Goal: Task Accomplishment & Management: Complete application form

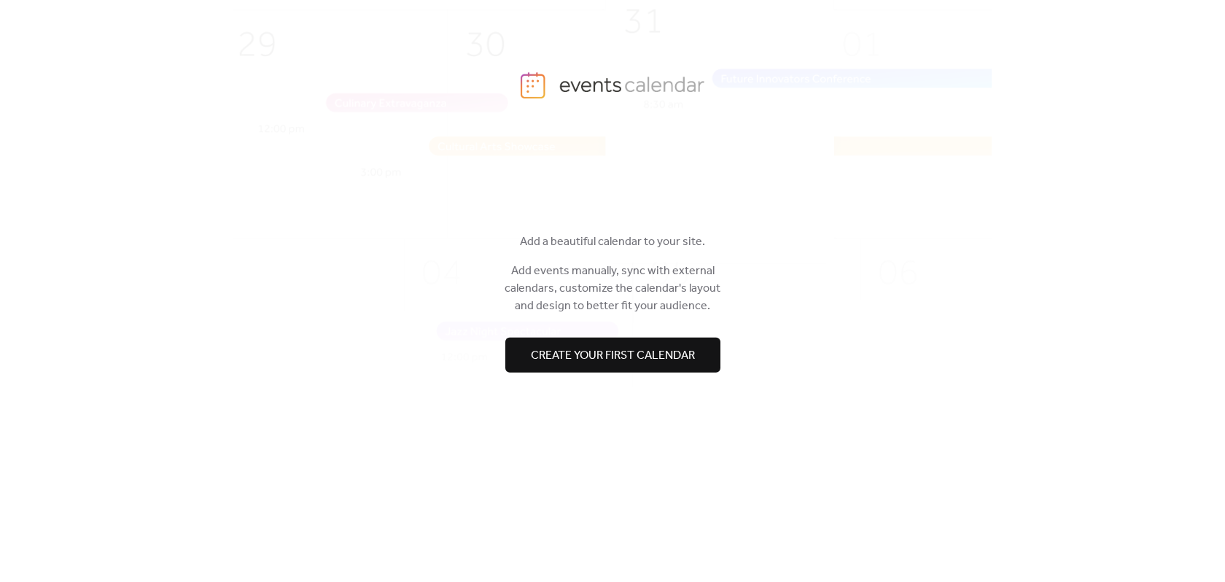
click at [617, 355] on span "Create your first calendar" at bounding box center [613, 354] width 164 height 17
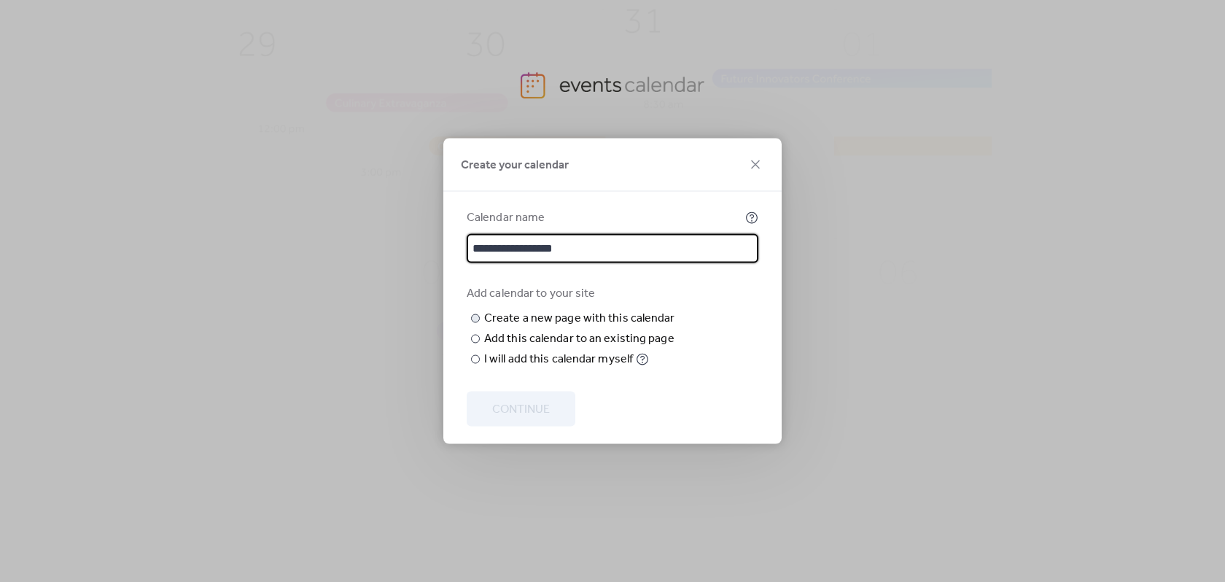
type input "**********"
click at [0, 0] on input "text" at bounding box center [0, 0] width 0 height 0
click at [475, 343] on div at bounding box center [475, 339] width 9 height 9
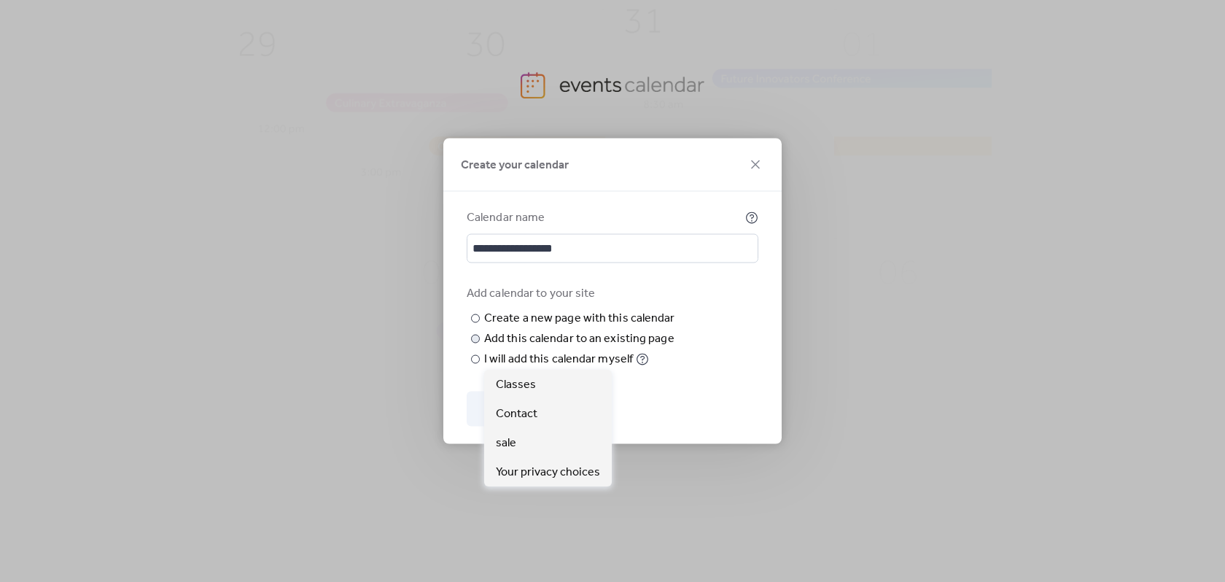
click at [0, 0] on span "Choose page" at bounding box center [0, 0] width 0 height 0
click at [518, 377] on span "Classes" at bounding box center [516, 384] width 40 height 17
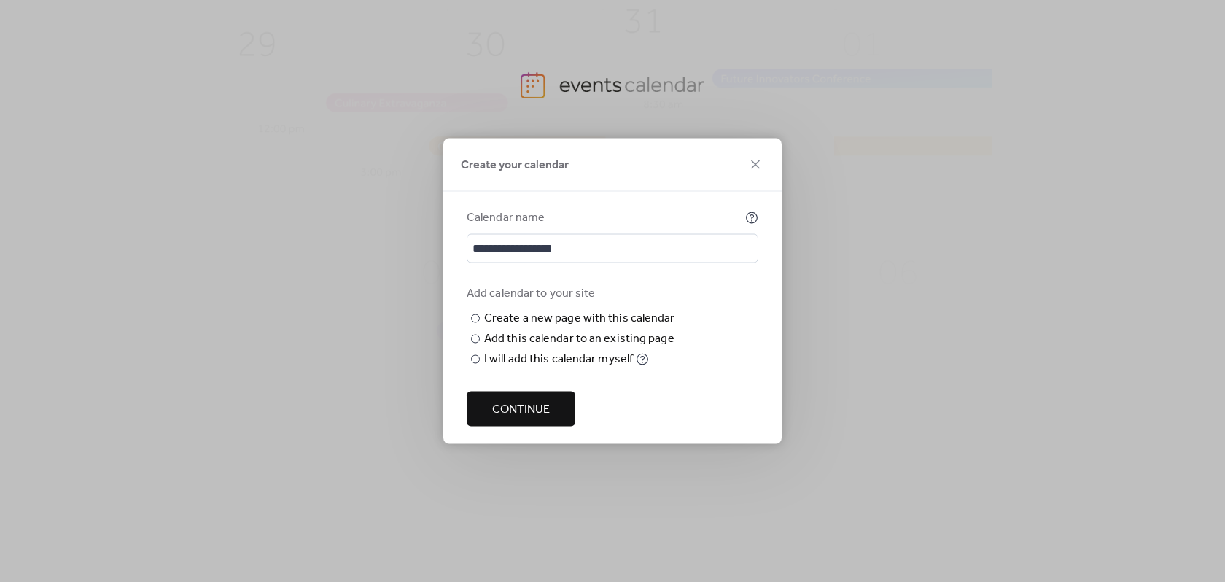
click at [537, 418] on span "Continue" at bounding box center [521, 409] width 58 height 17
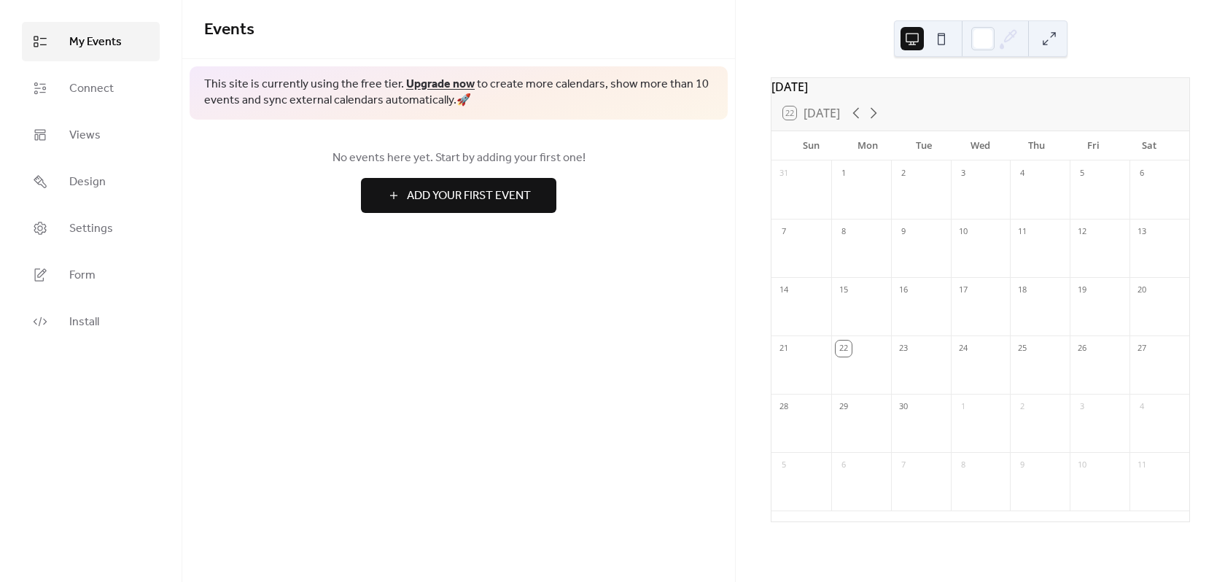
click at [431, 210] on button "Add Your First Event" at bounding box center [458, 195] width 195 height 35
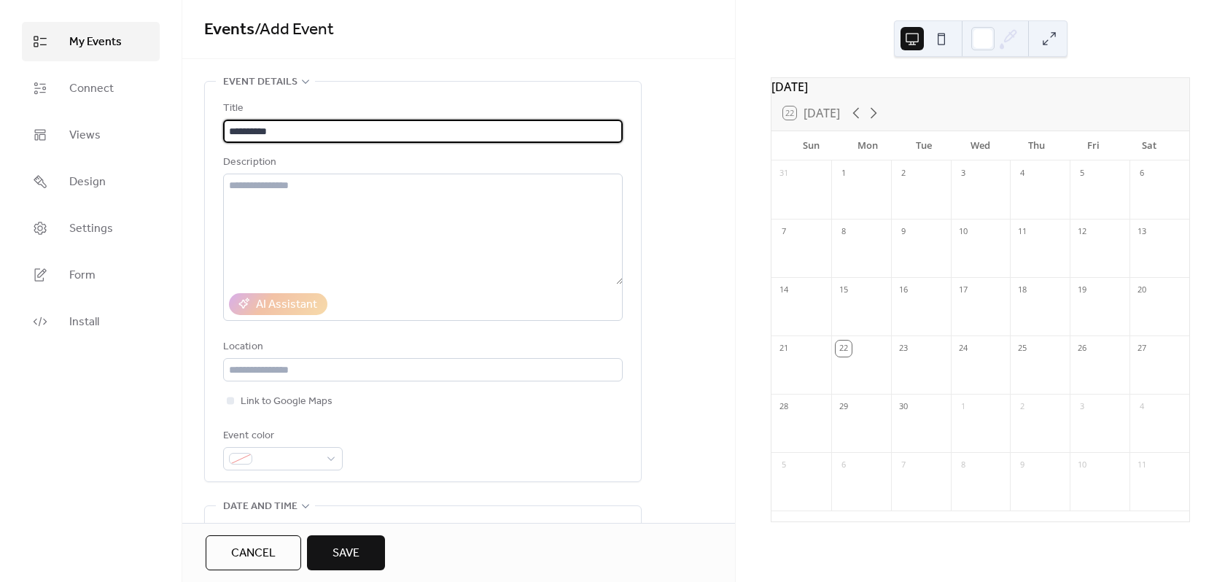
type input "**********"
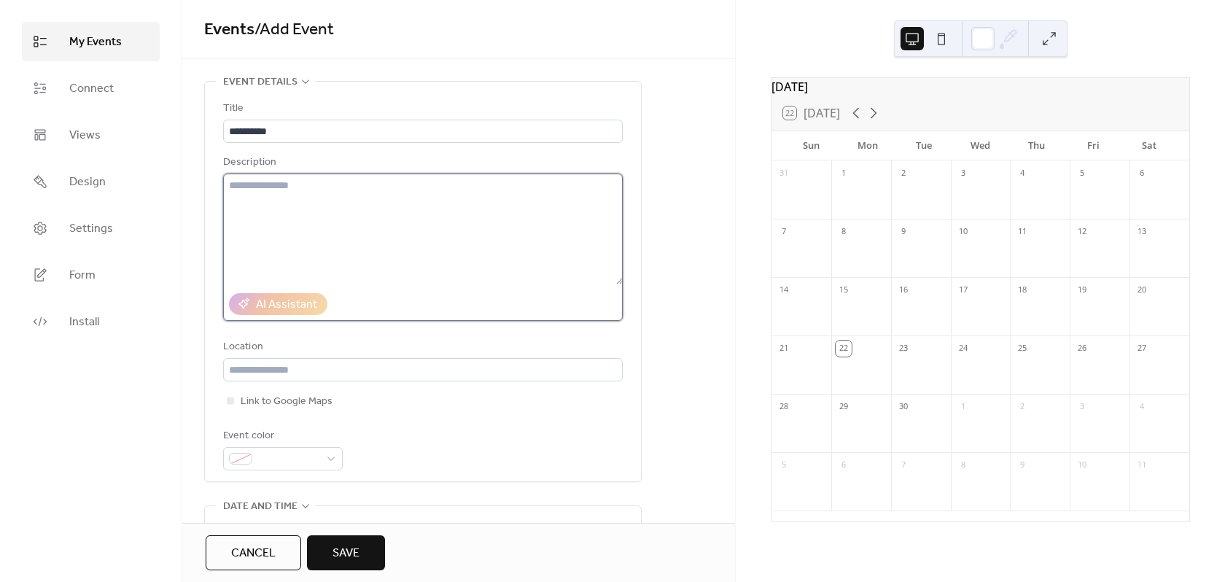
click at [348, 190] on textarea at bounding box center [422, 228] width 399 height 111
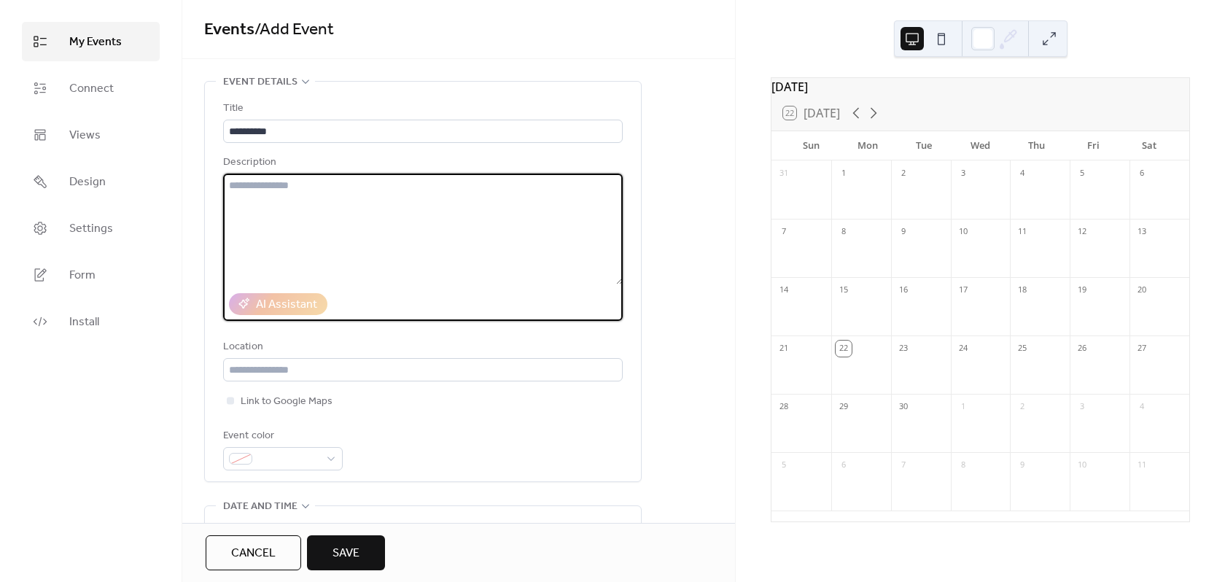
paste textarea "**********"
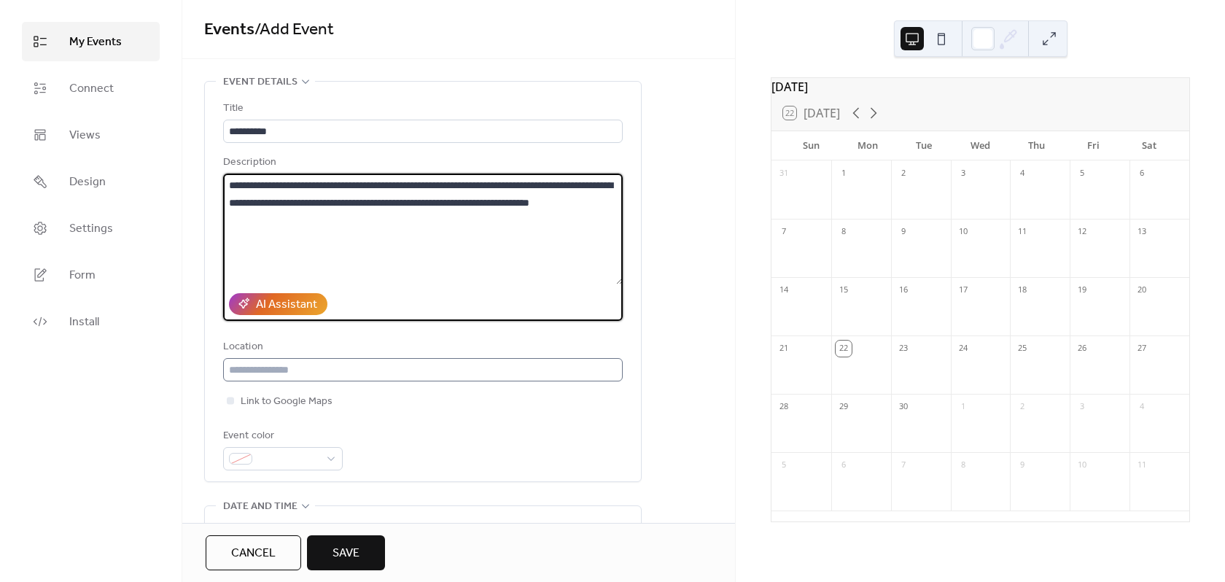
type textarea "**********"
click at [359, 372] on input "text" at bounding box center [422, 369] width 399 height 23
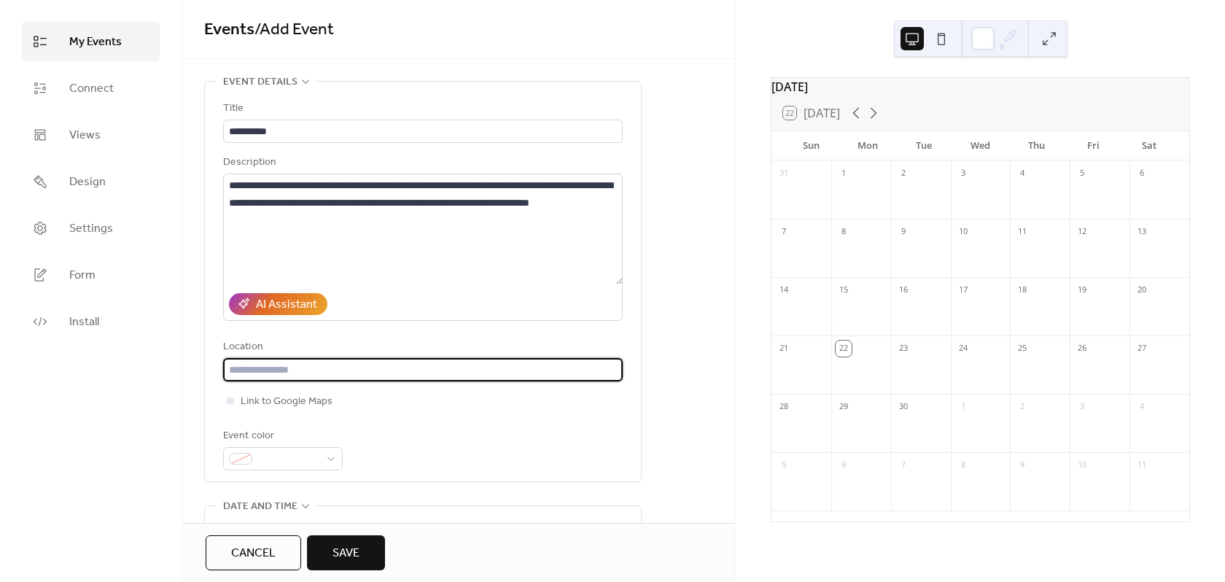
click at [402, 361] on input "text" at bounding box center [422, 369] width 399 height 23
paste input "**********"
type input "**********"
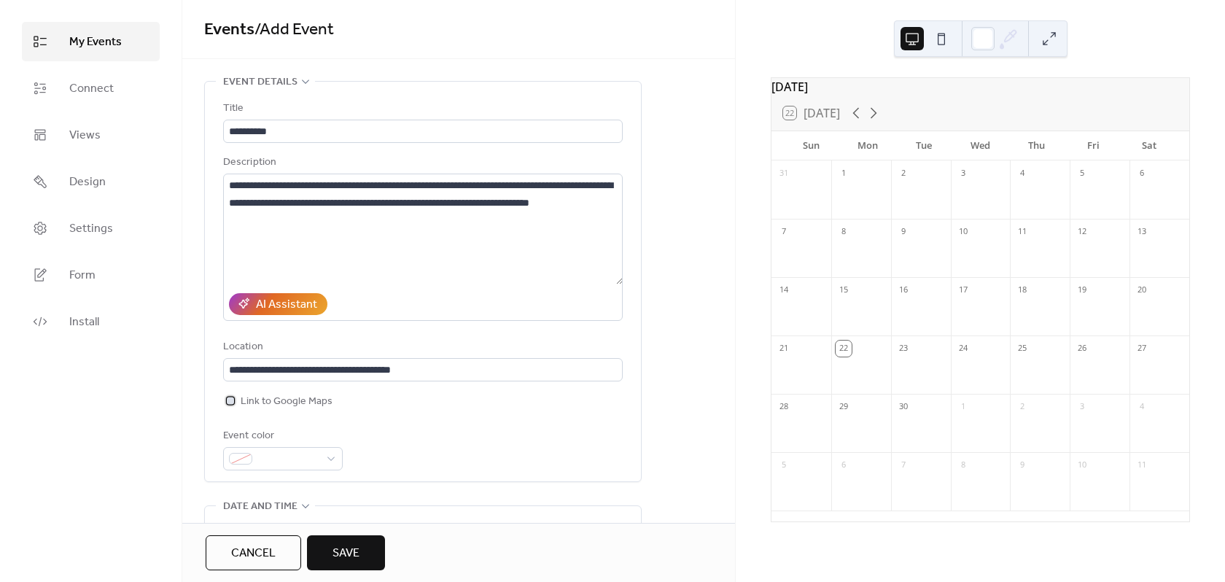
click at [227, 399] on div at bounding box center [230, 400] width 7 height 7
click at [335, 456] on div at bounding box center [283, 458] width 120 height 23
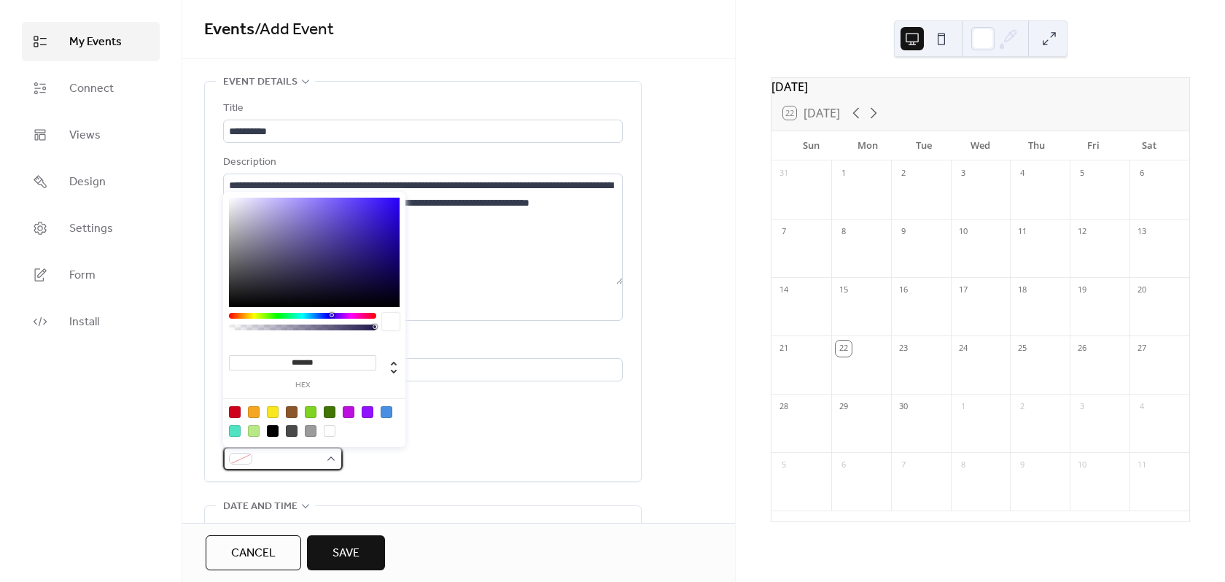
click at [335, 456] on div at bounding box center [283, 458] width 120 height 23
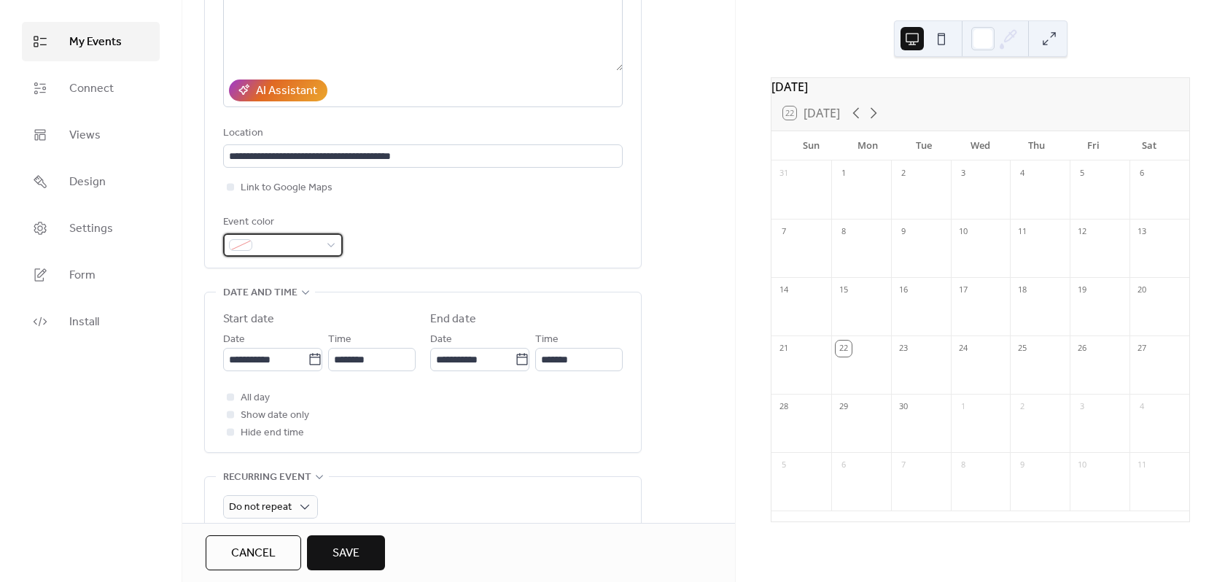
scroll to position [219, 0]
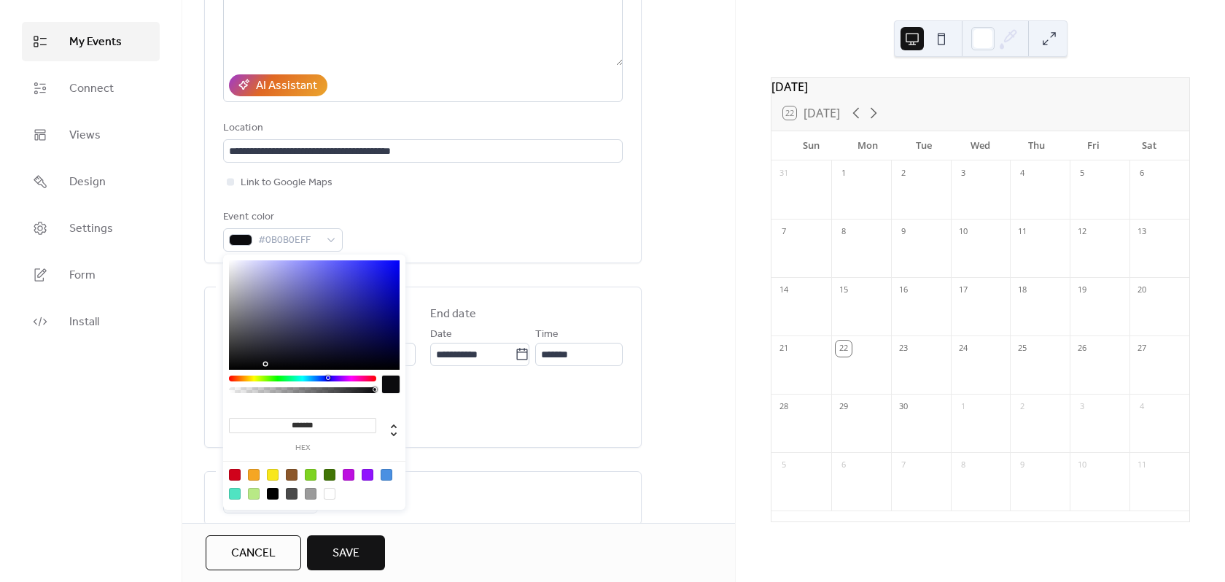
click at [129, 366] on div "My Events Connect Views Design Settings Form Install" at bounding box center [91, 291] width 182 height 582
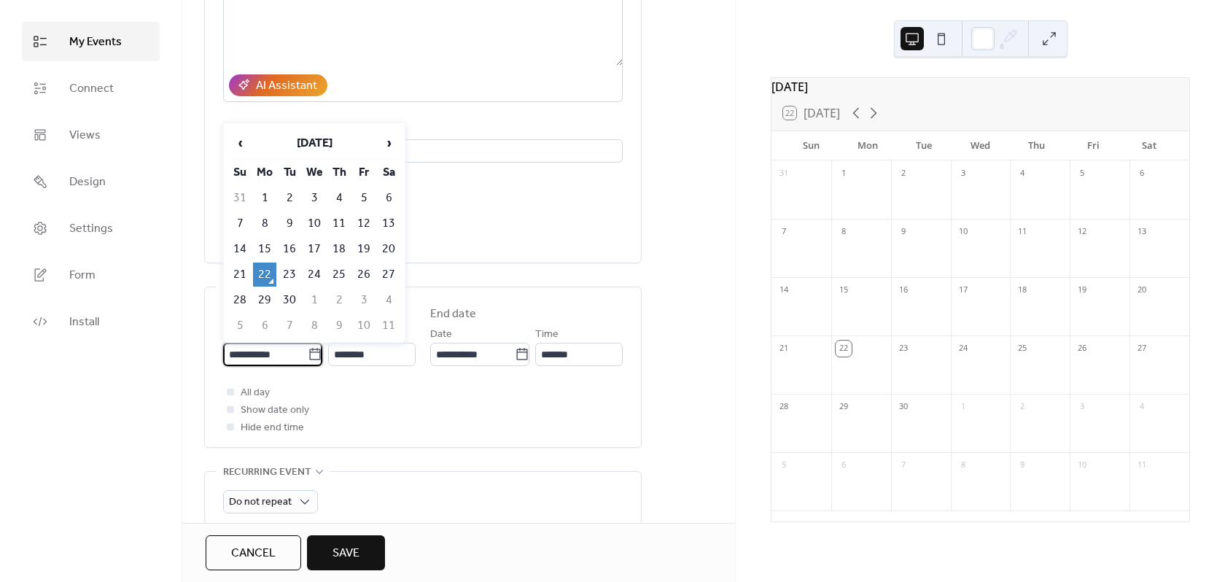
click at [278, 354] on input "**********" at bounding box center [265, 354] width 85 height 23
click at [392, 139] on span "›" at bounding box center [389, 142] width 22 height 29
click at [266, 226] on td "6" at bounding box center [264, 223] width 23 height 24
type input "**********"
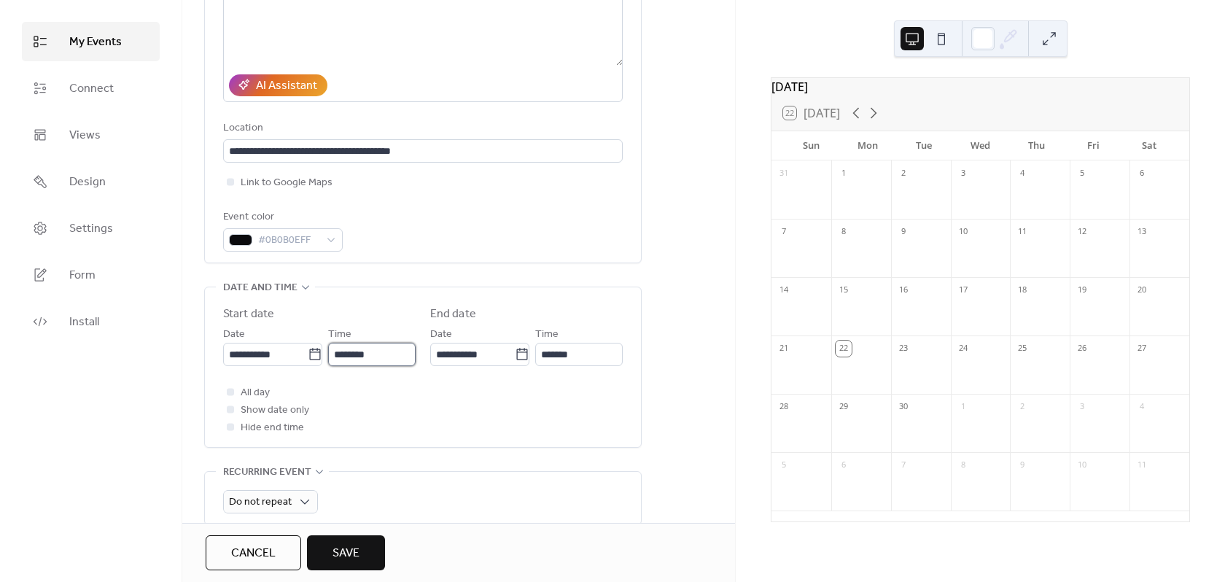
click at [381, 357] on input "********" at bounding box center [371, 354] width 87 height 23
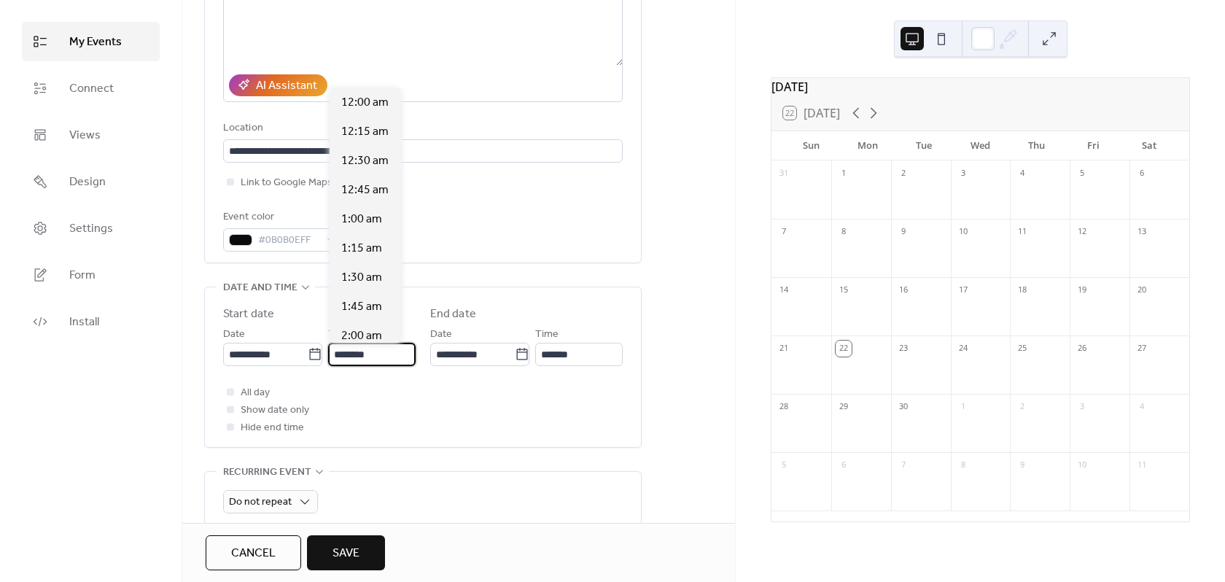
scroll to position [1400, 0]
click at [367, 219] on span "1:00 pm" at bounding box center [362, 219] width 42 height 17
type input "*******"
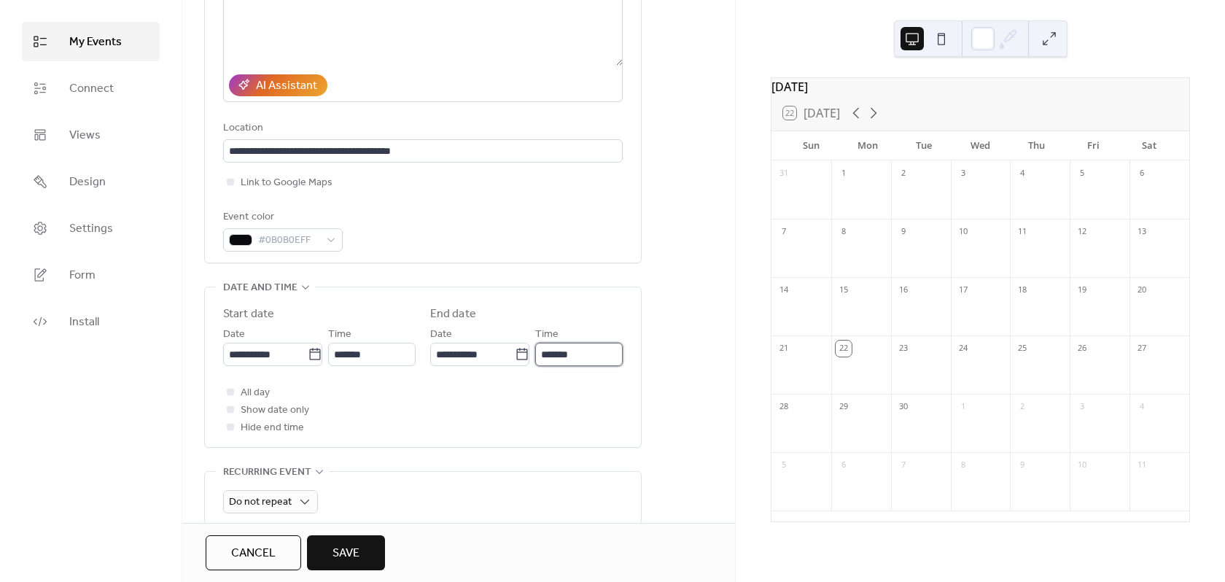
click at [550, 354] on input "*******" at bounding box center [578, 354] width 87 height 23
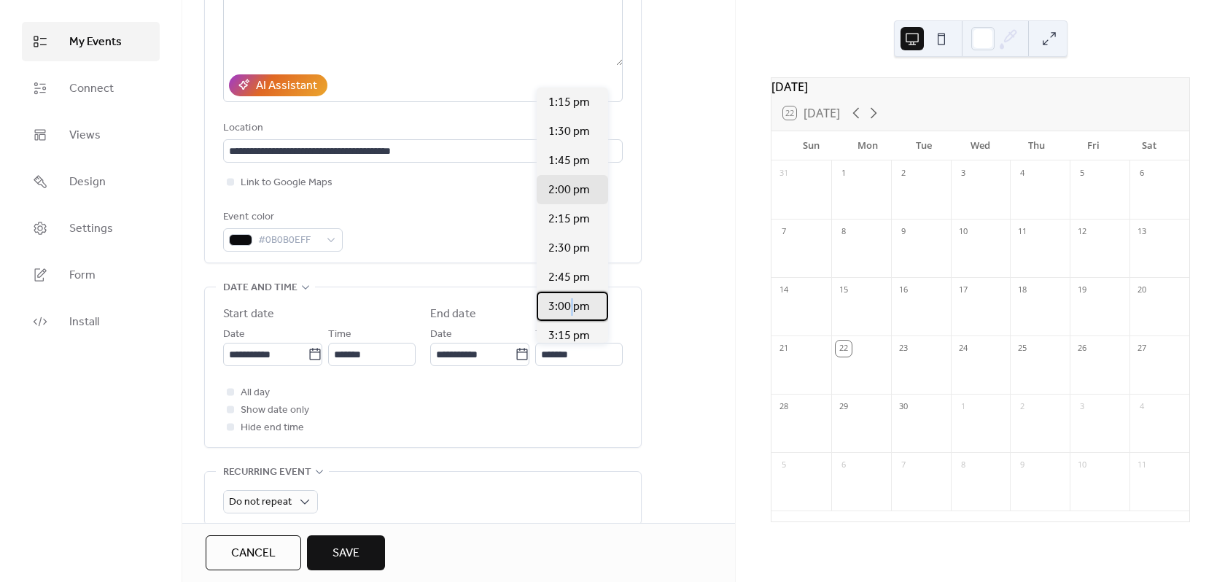
click at [572, 303] on span "3:00 pm" at bounding box center [569, 306] width 42 height 17
type input "*******"
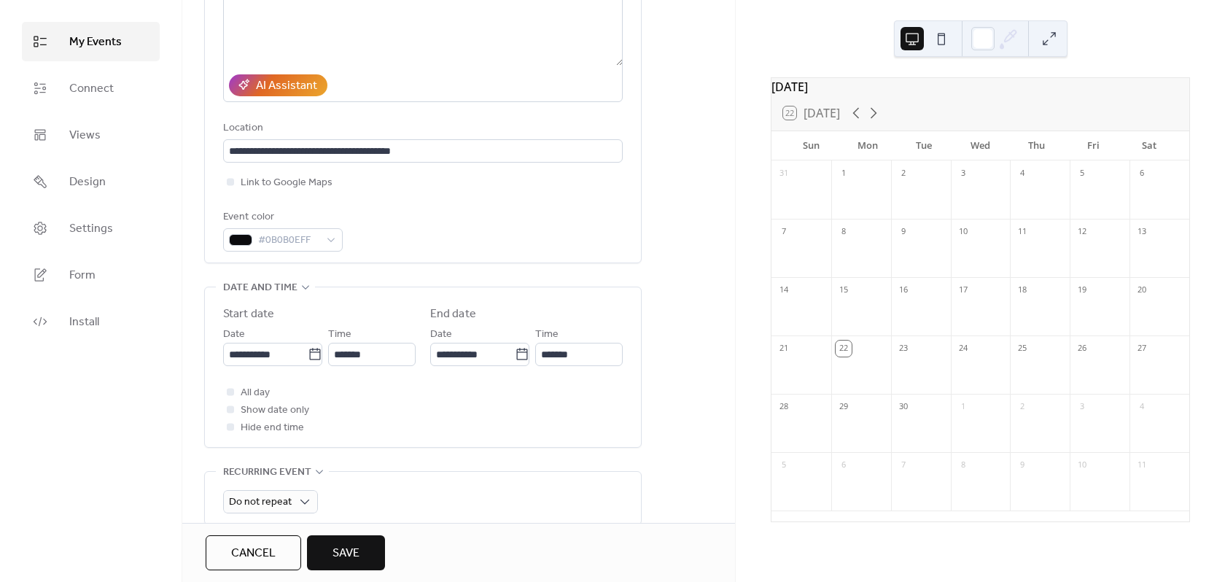
click at [329, 403] on div "All day Show date only Hide end time" at bounding box center [422, 409] width 399 height 52
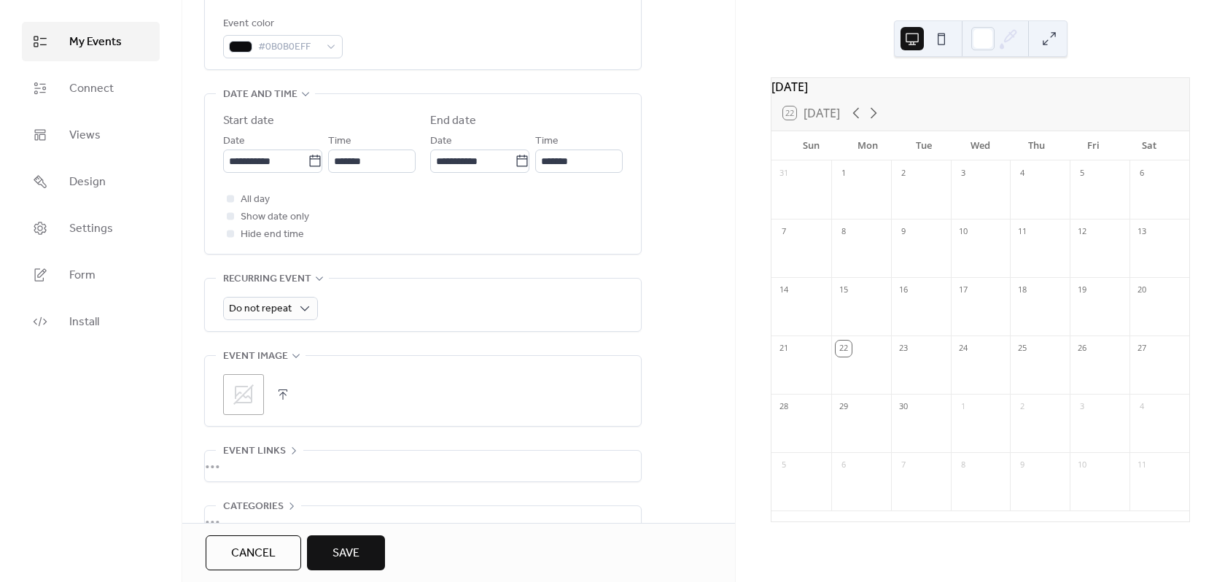
scroll to position [437, 0]
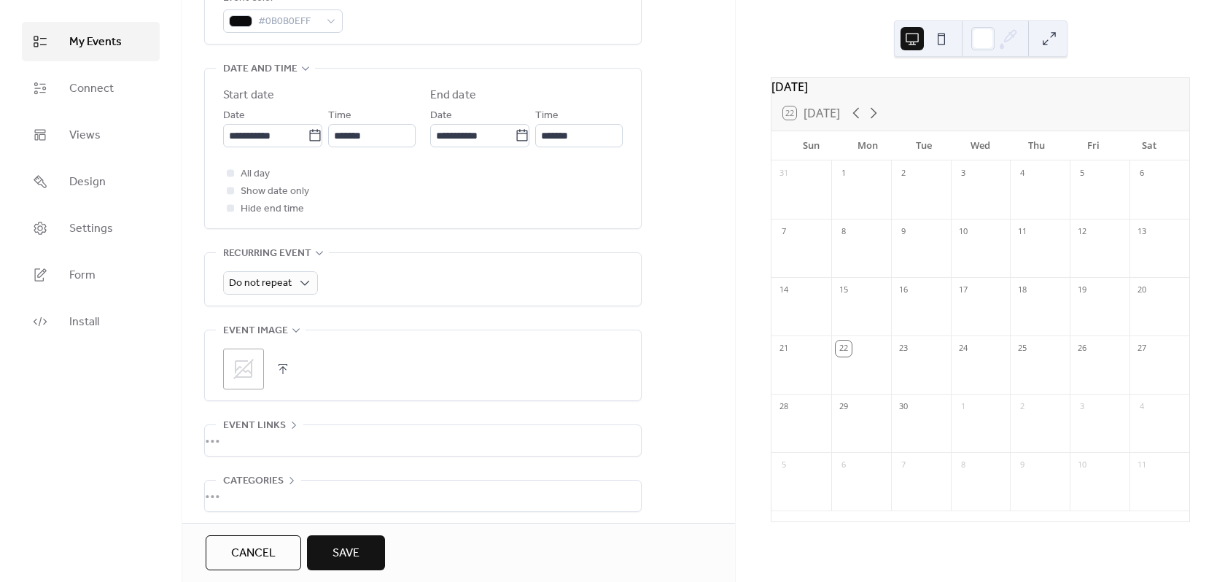
click at [254, 365] on icon at bounding box center [243, 368] width 23 height 23
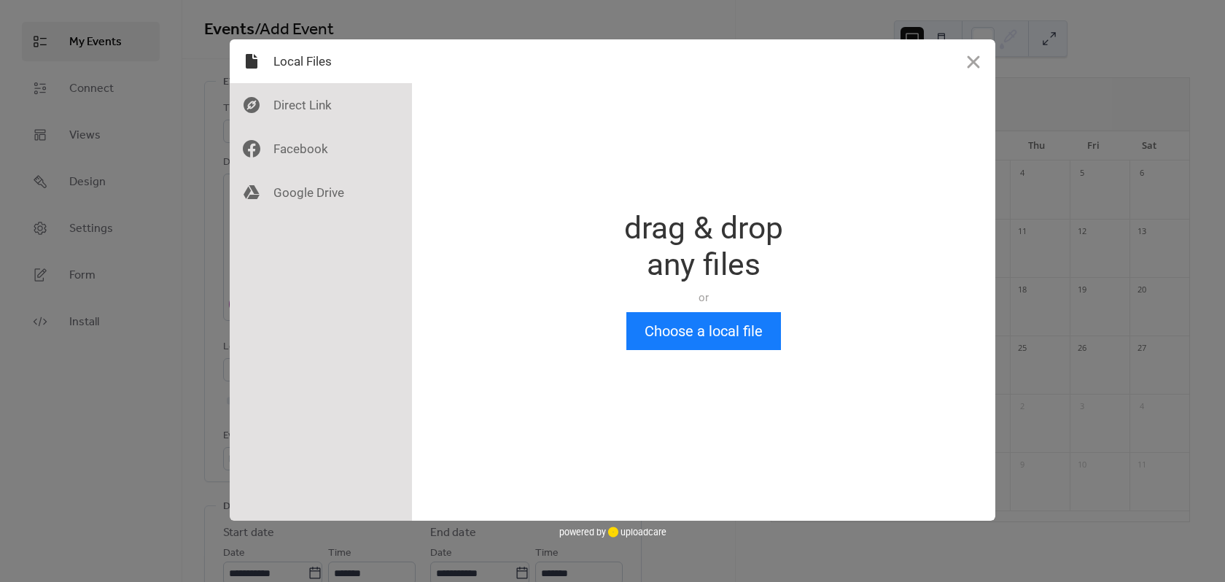
scroll to position [0, 0]
click at [668, 325] on button "Choose a local file" at bounding box center [703, 331] width 155 height 38
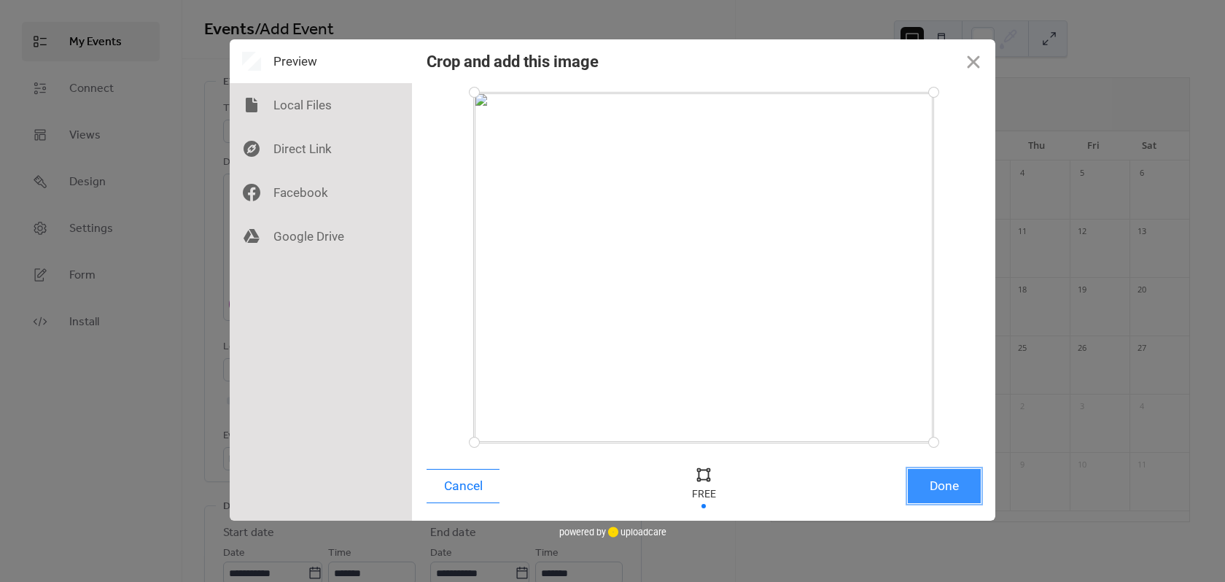
click at [932, 483] on button "Done" at bounding box center [944, 486] width 73 height 34
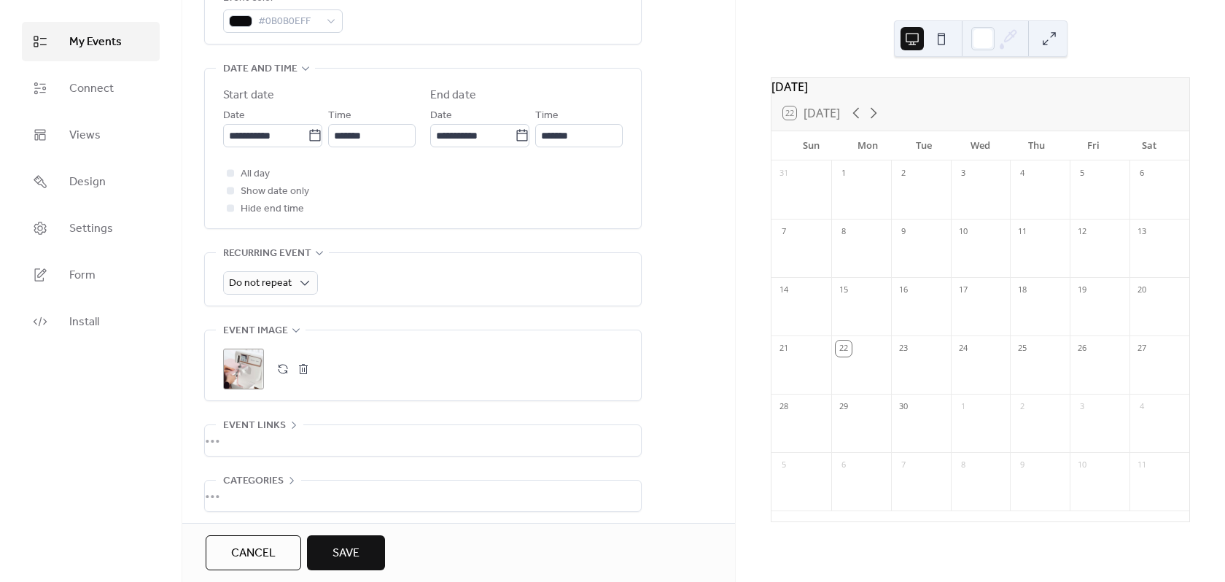
scroll to position [501, 0]
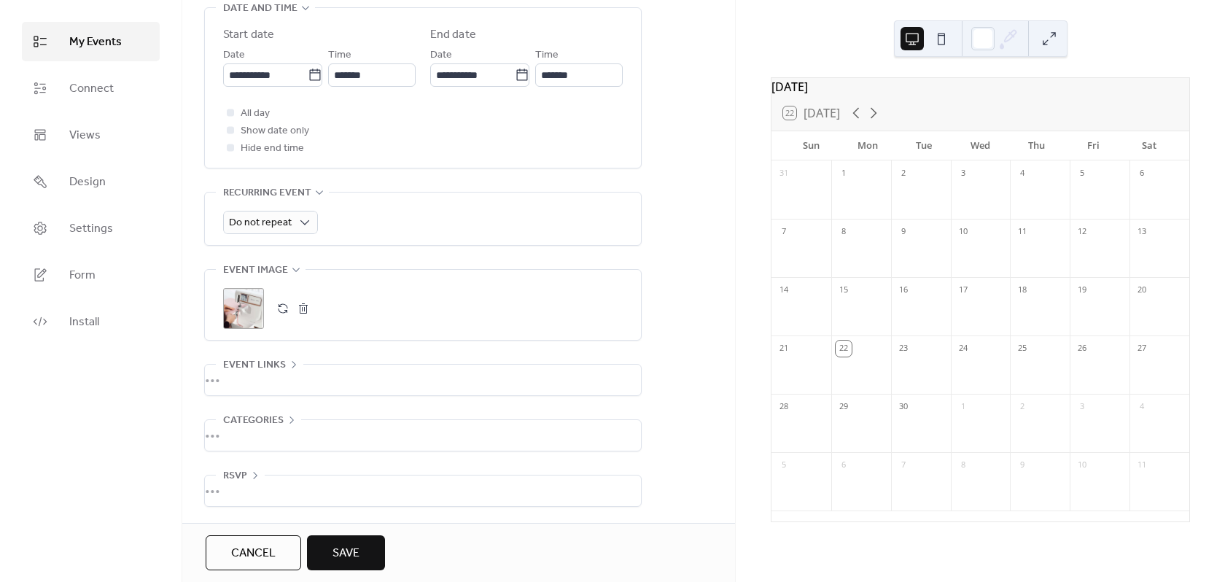
click at [289, 365] on div "•••" at bounding box center [423, 379] width 436 height 31
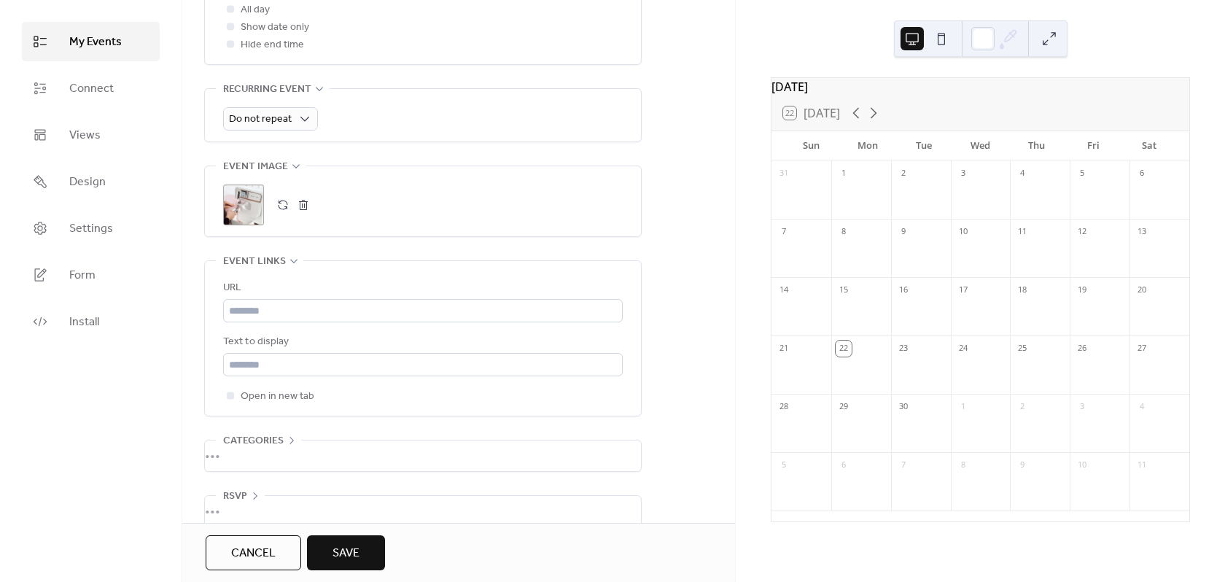
scroll to position [625, 0]
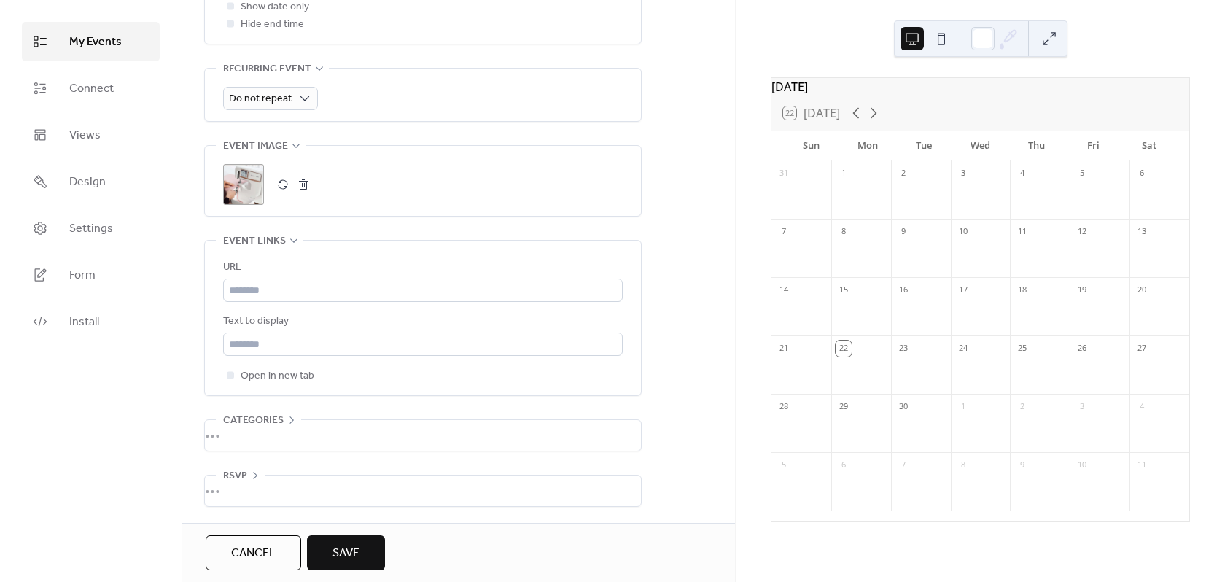
click at [283, 424] on div "•••" at bounding box center [423, 435] width 436 height 31
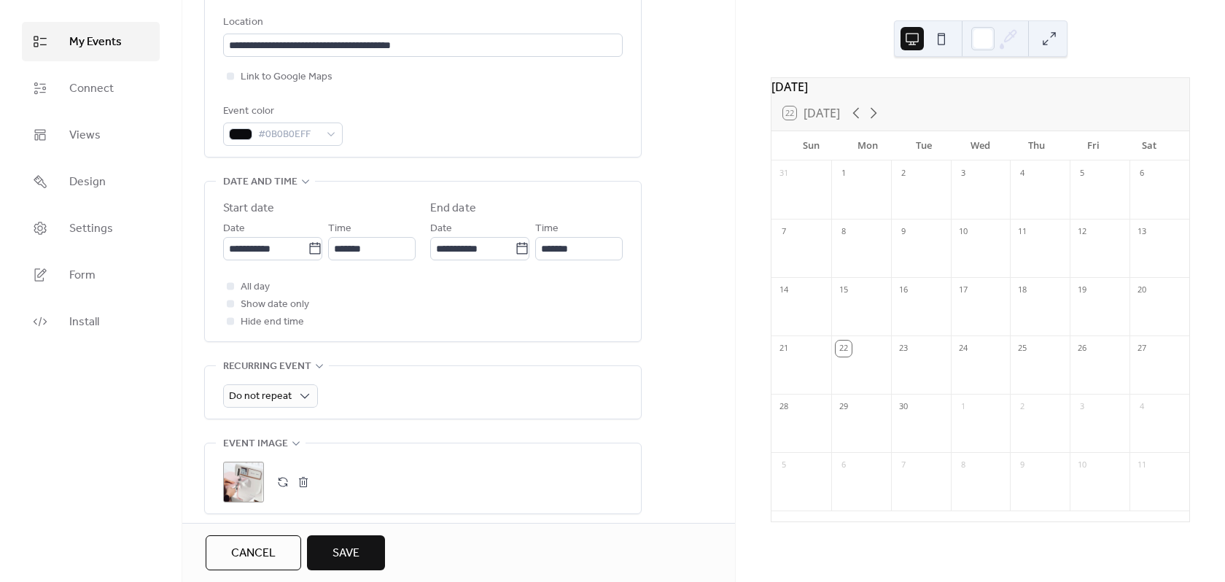
scroll to position [0, 0]
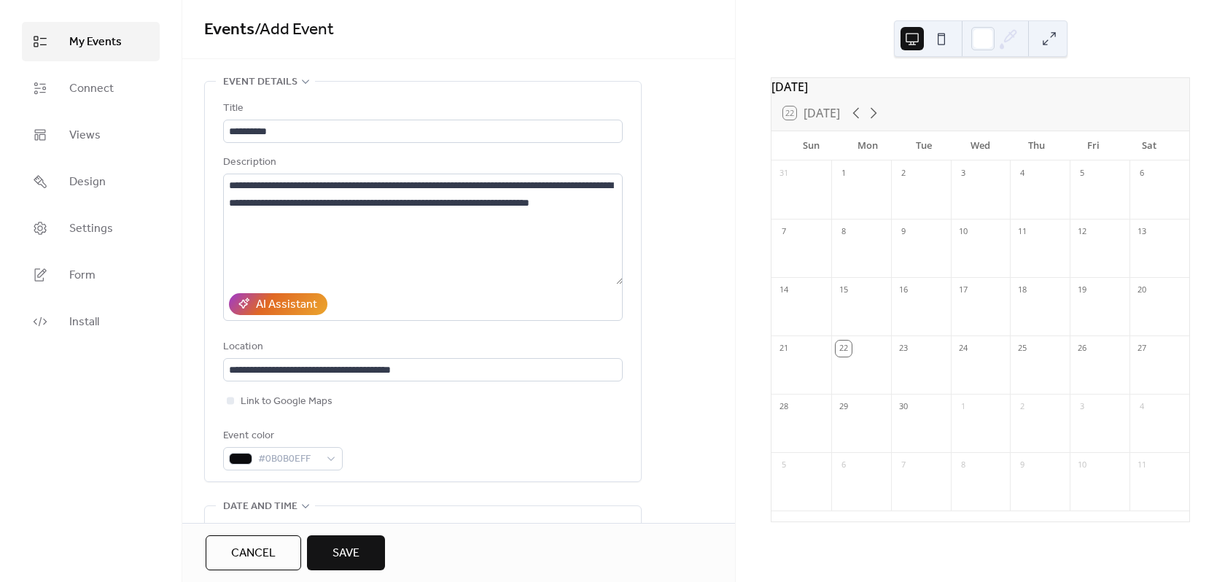
click at [343, 547] on span "Save" at bounding box center [345, 553] width 27 height 17
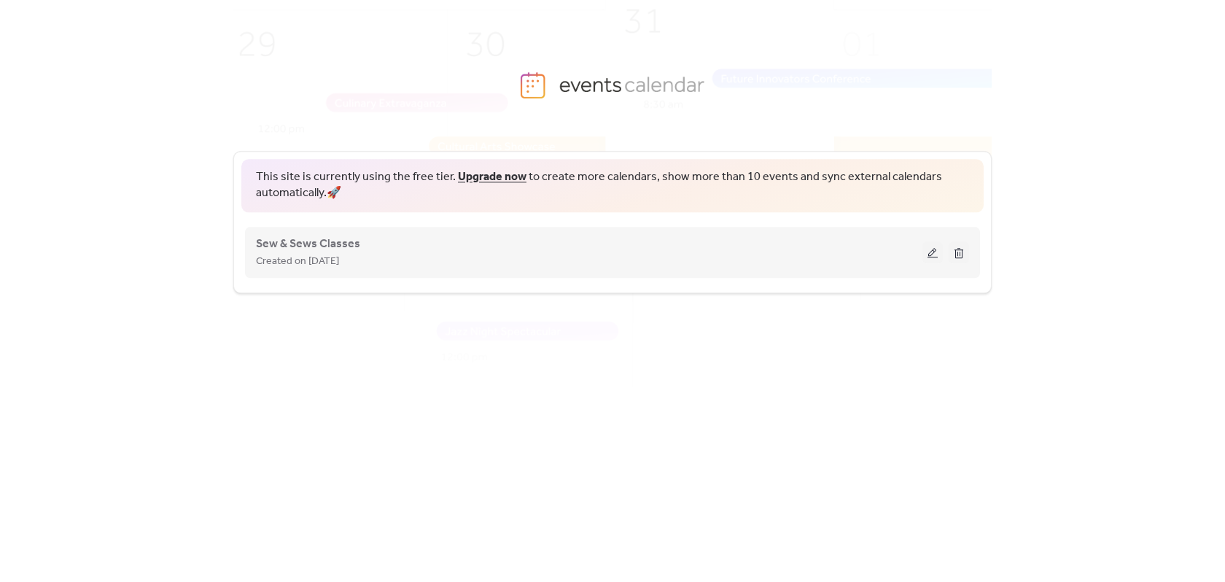
click at [823, 251] on div "Sew & Sews Classes Created on 22-Sep-2025" at bounding box center [589, 252] width 666 height 35
click at [339, 250] on span "Sew & Sews Classes" at bounding box center [308, 243] width 104 height 17
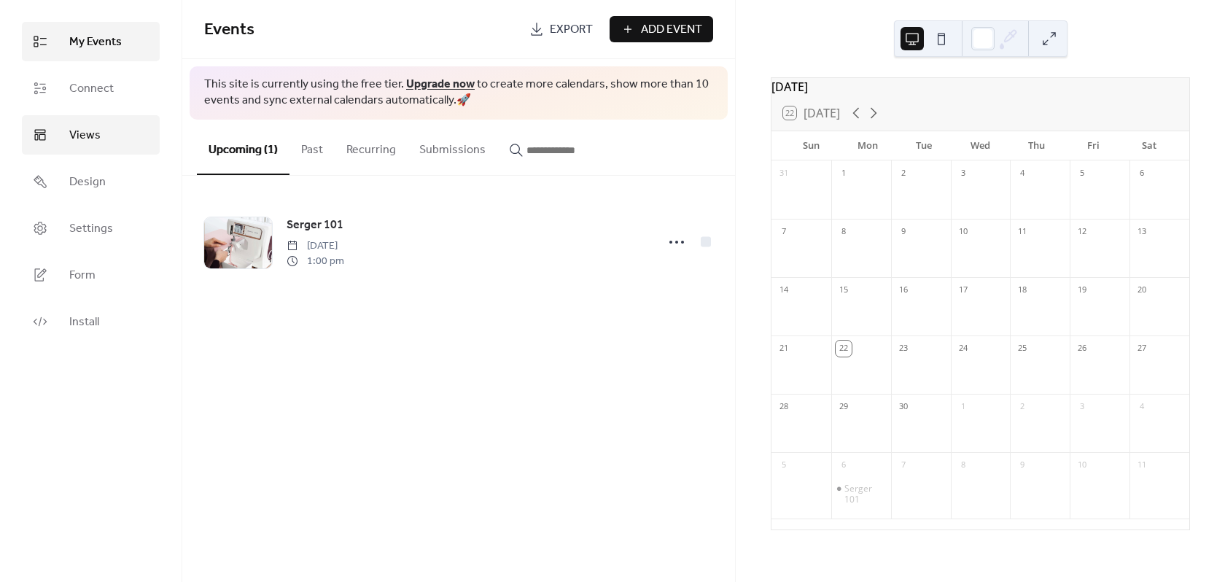
click at [112, 134] on link "Views" at bounding box center [91, 134] width 138 height 39
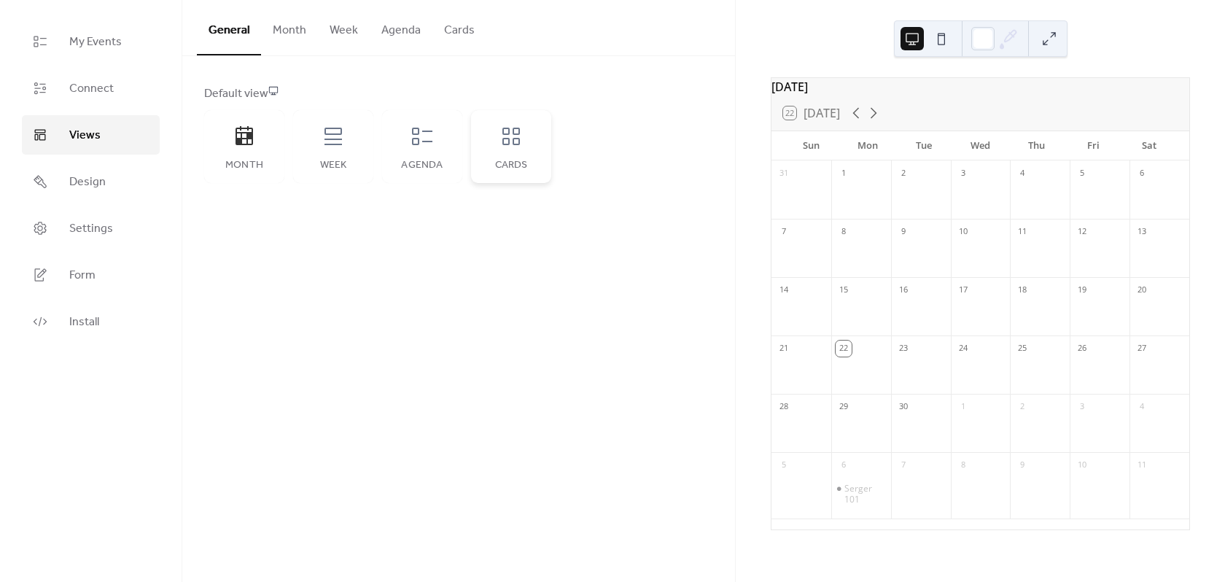
click at [507, 155] on div "Cards" at bounding box center [511, 146] width 80 height 73
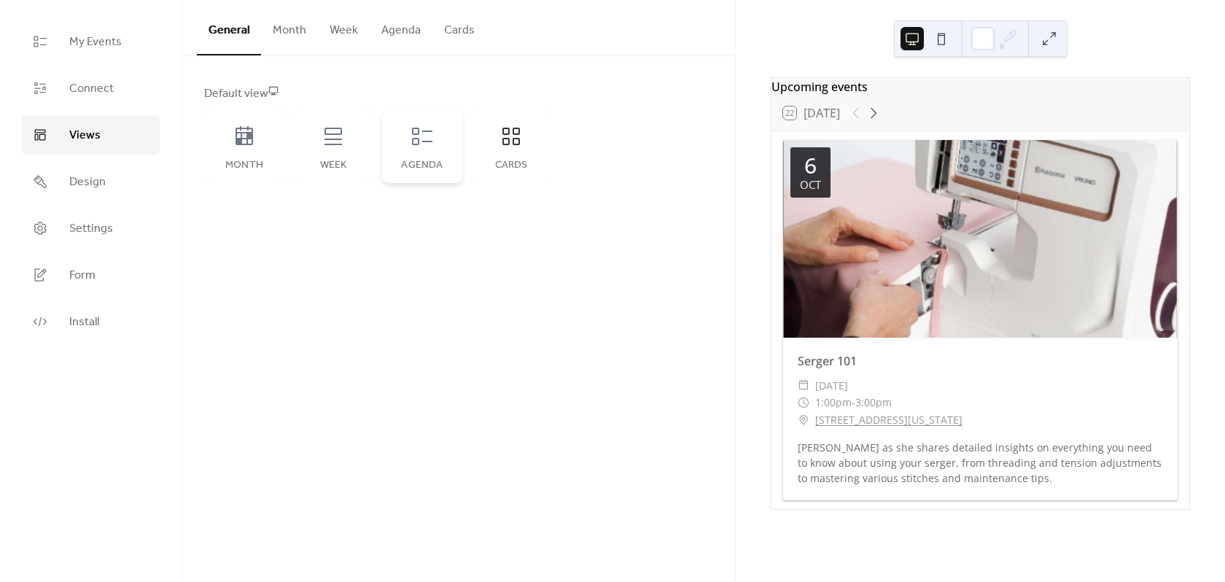
click at [434, 156] on div "Agenda" at bounding box center [422, 146] width 80 height 73
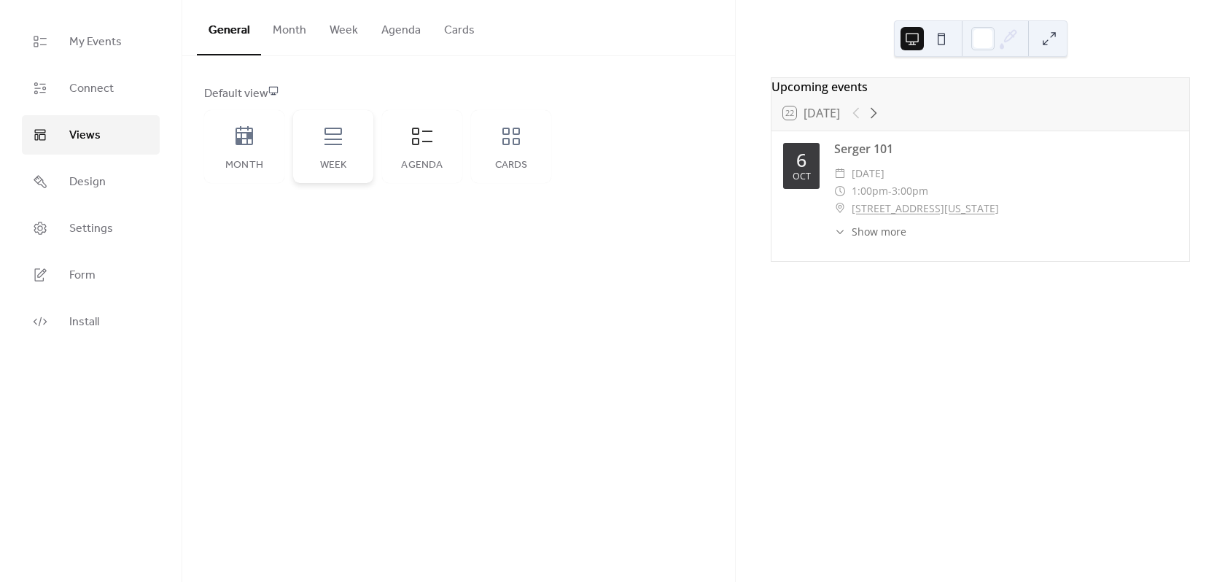
click at [323, 155] on div "Week" at bounding box center [333, 146] width 80 height 73
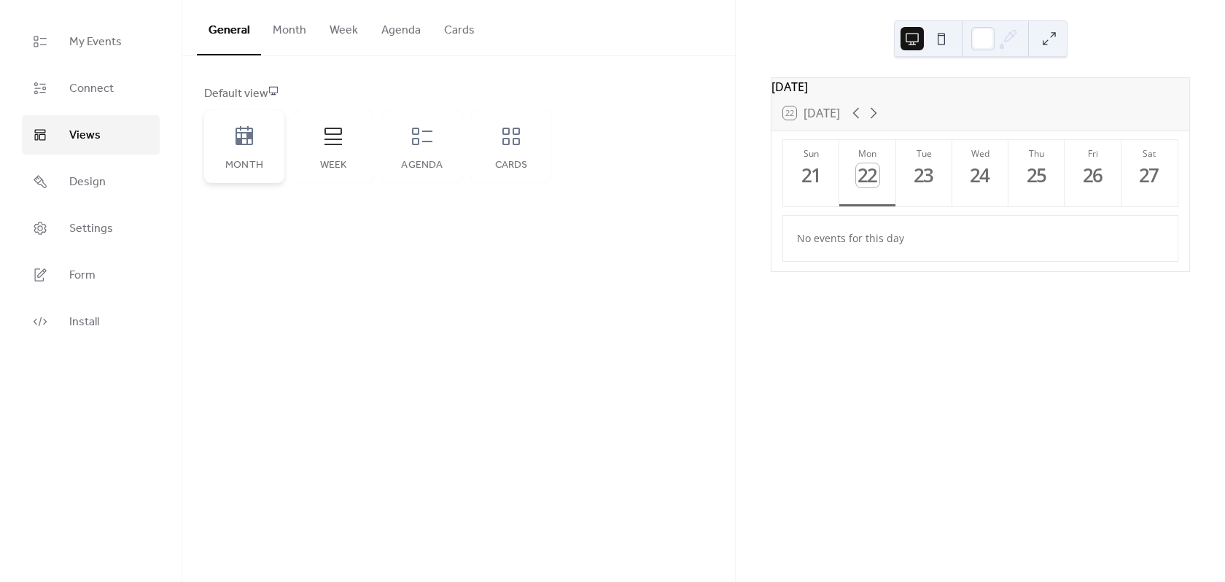
click at [241, 149] on div "Month" at bounding box center [244, 146] width 80 height 73
click at [520, 146] on icon at bounding box center [510, 136] width 23 height 23
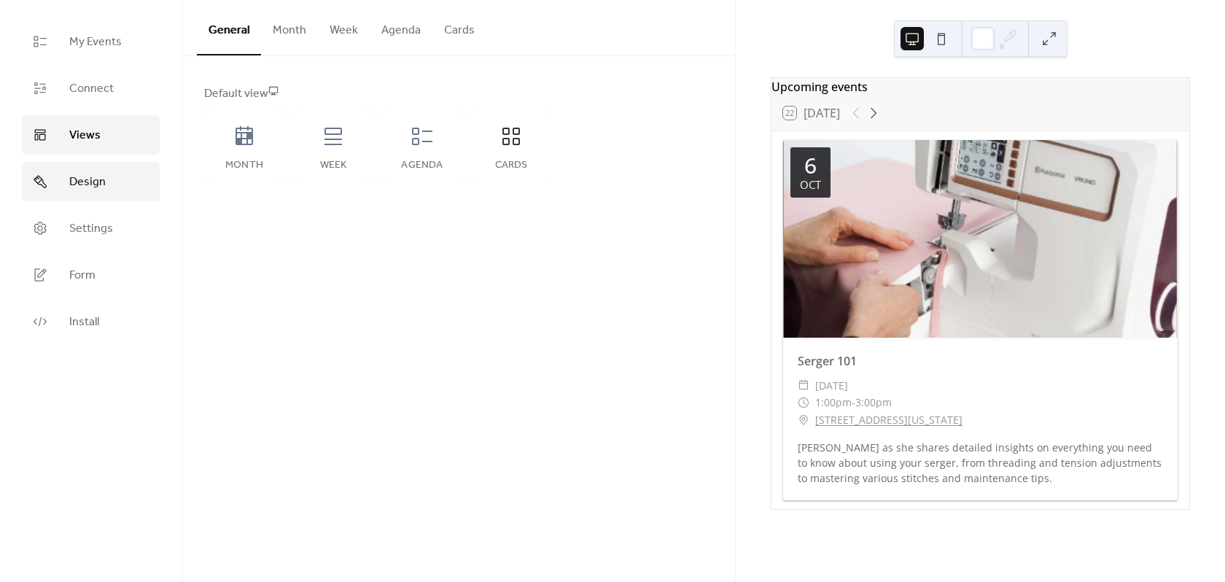
click at [90, 184] on span "Design" at bounding box center [87, 181] width 36 height 17
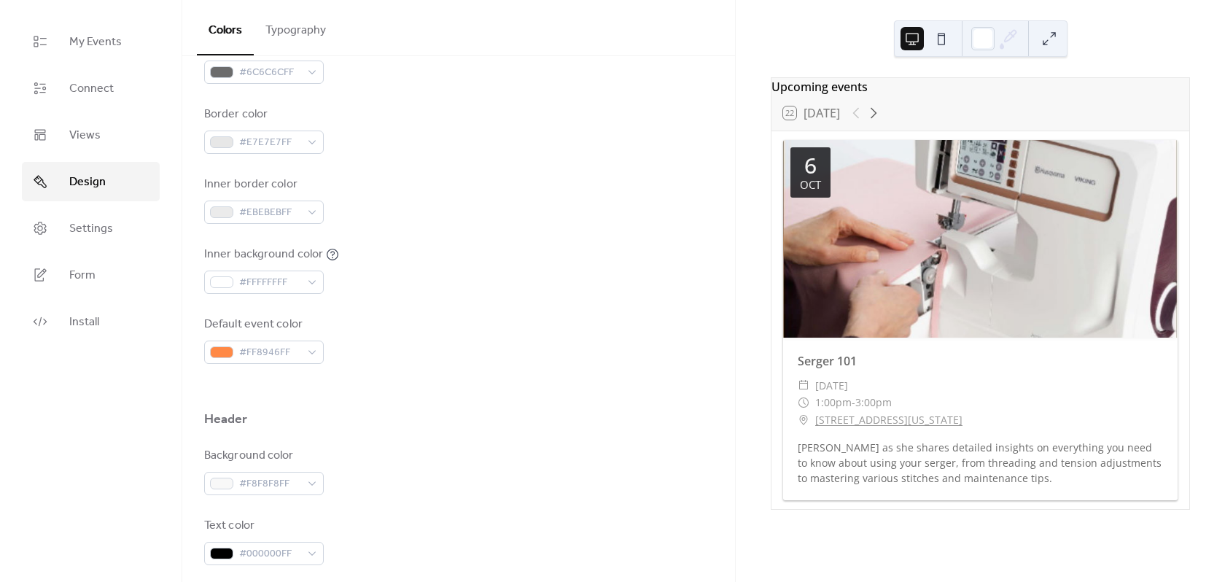
scroll to position [364, 0]
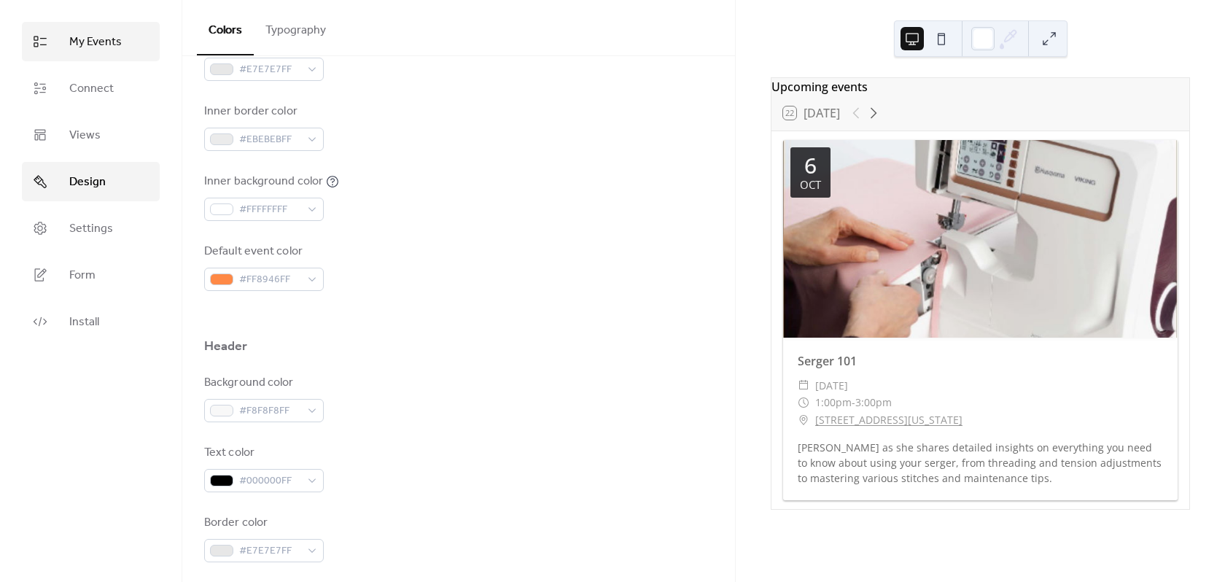
click at [101, 38] on span "My Events" at bounding box center [95, 42] width 52 height 17
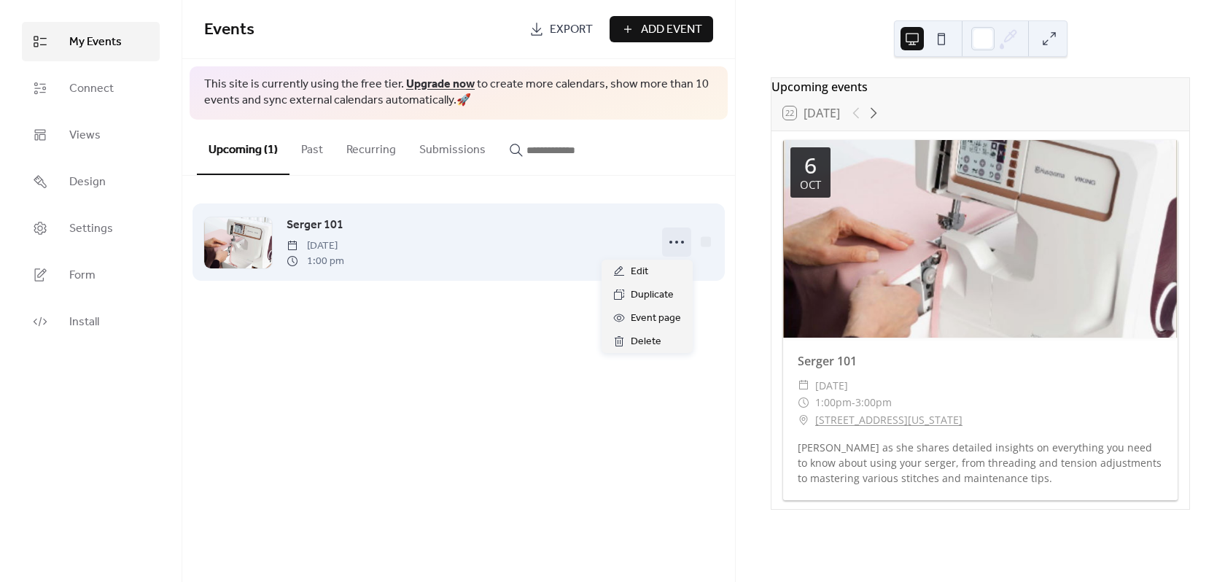
click at [678, 246] on icon at bounding box center [676, 241] width 23 height 23
click at [505, 246] on div "Serger 101 Monday, October 6, 2025 1:00 pm" at bounding box center [466, 242] width 361 height 52
click at [234, 238] on div at bounding box center [238, 242] width 68 height 51
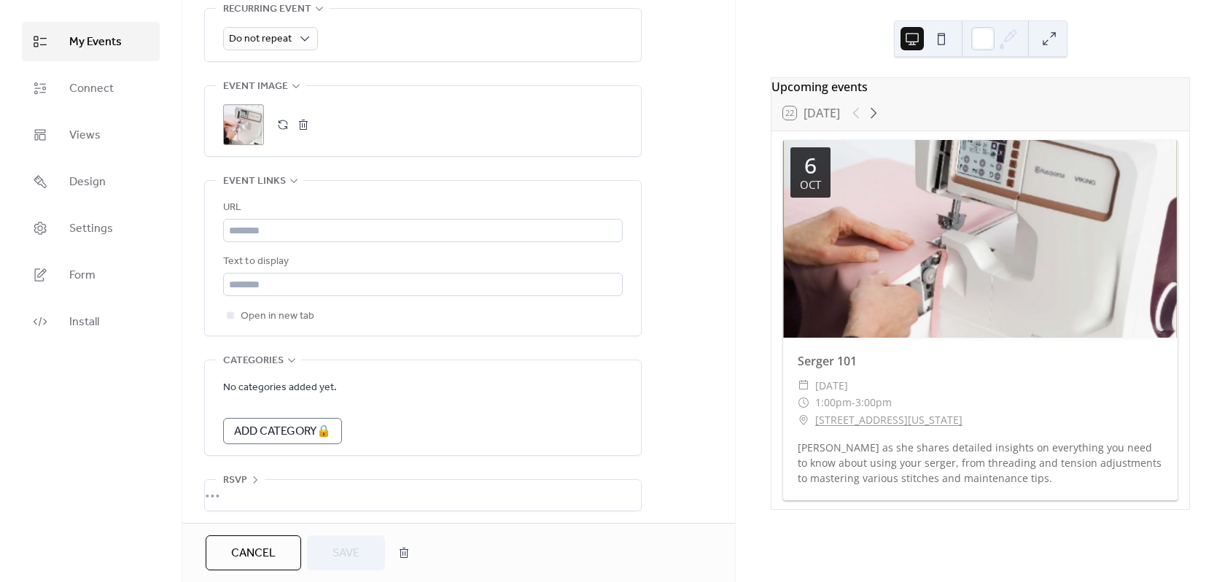
scroll to position [689, 0]
click at [101, 230] on span "Settings" at bounding box center [91, 228] width 44 height 17
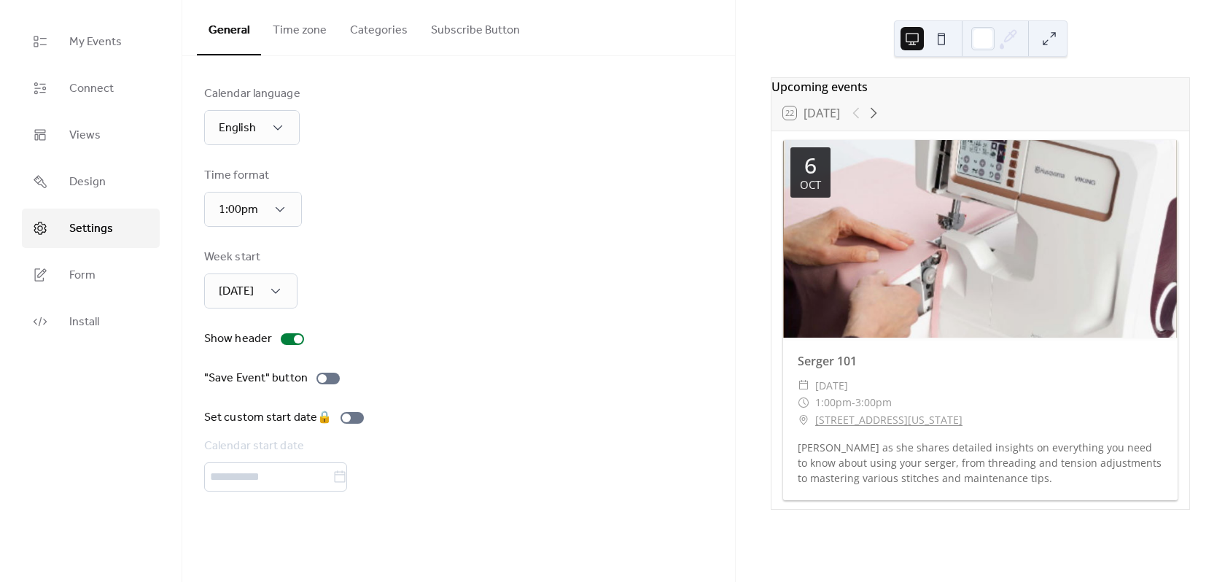
click at [376, 28] on button "Categories" at bounding box center [378, 27] width 81 height 54
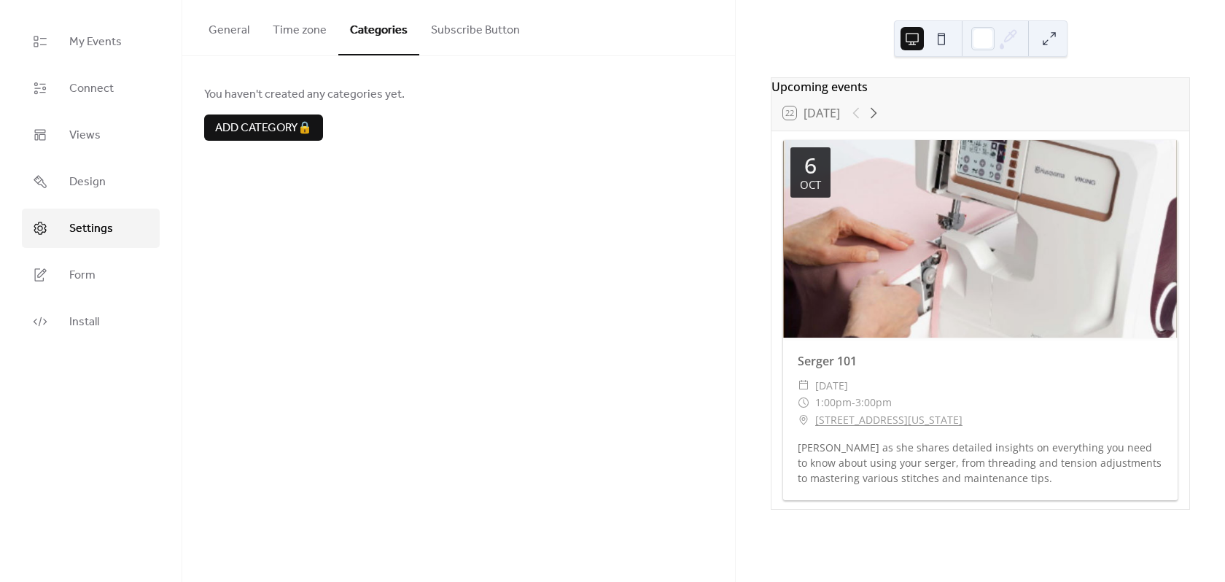
click at [450, 29] on button "Subscribe Button" at bounding box center [475, 27] width 112 height 54
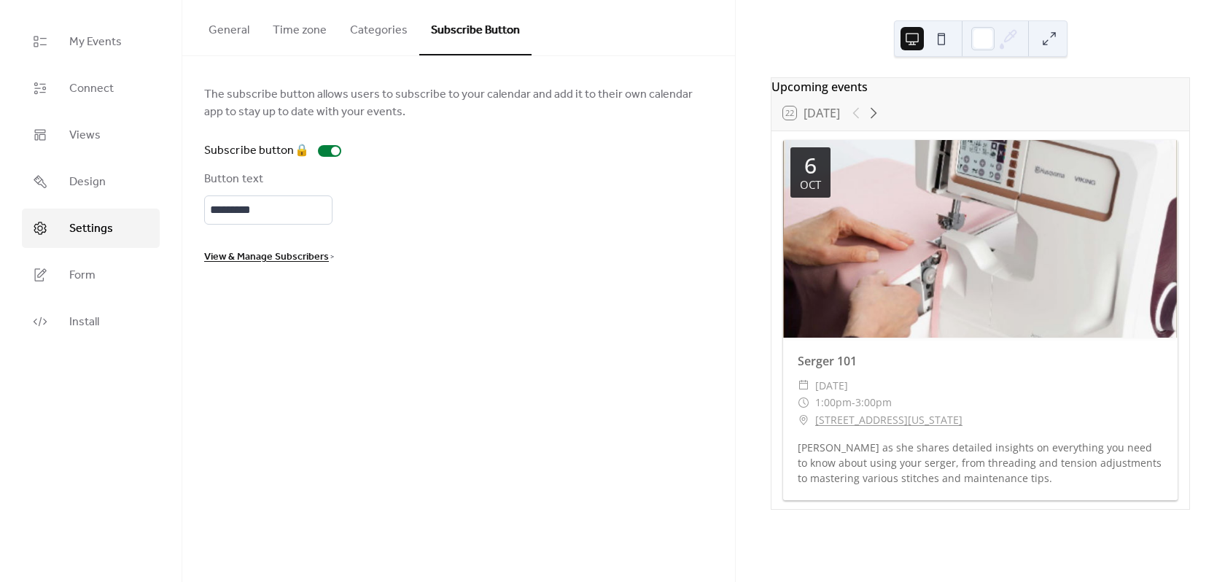
click at [229, 28] on button "General" at bounding box center [229, 27] width 64 height 54
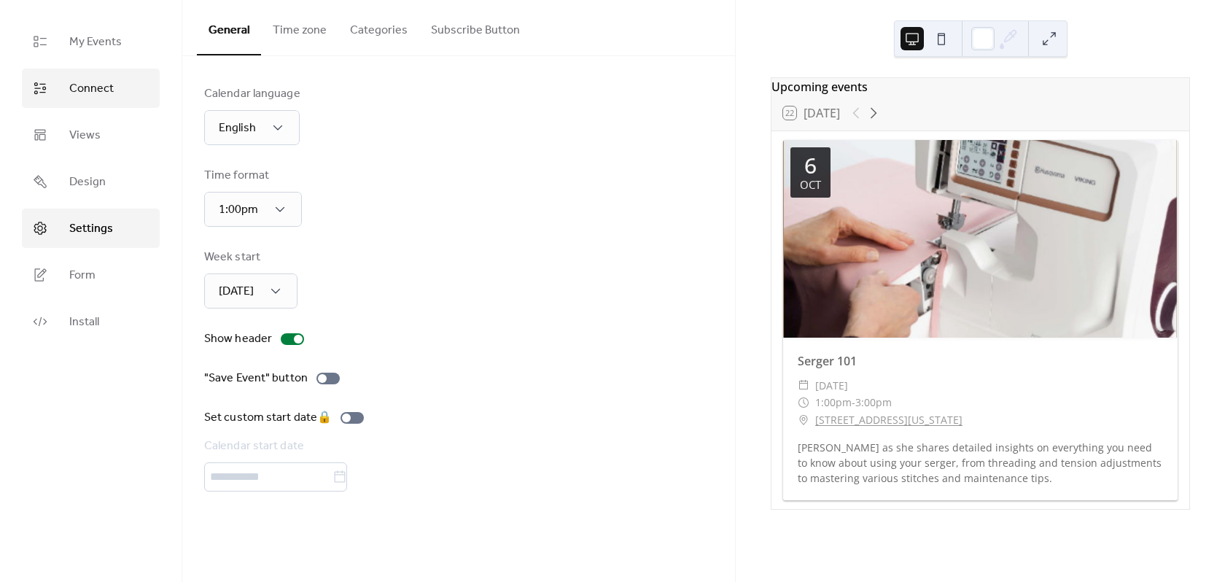
click at [96, 90] on span "Connect" at bounding box center [91, 88] width 44 height 17
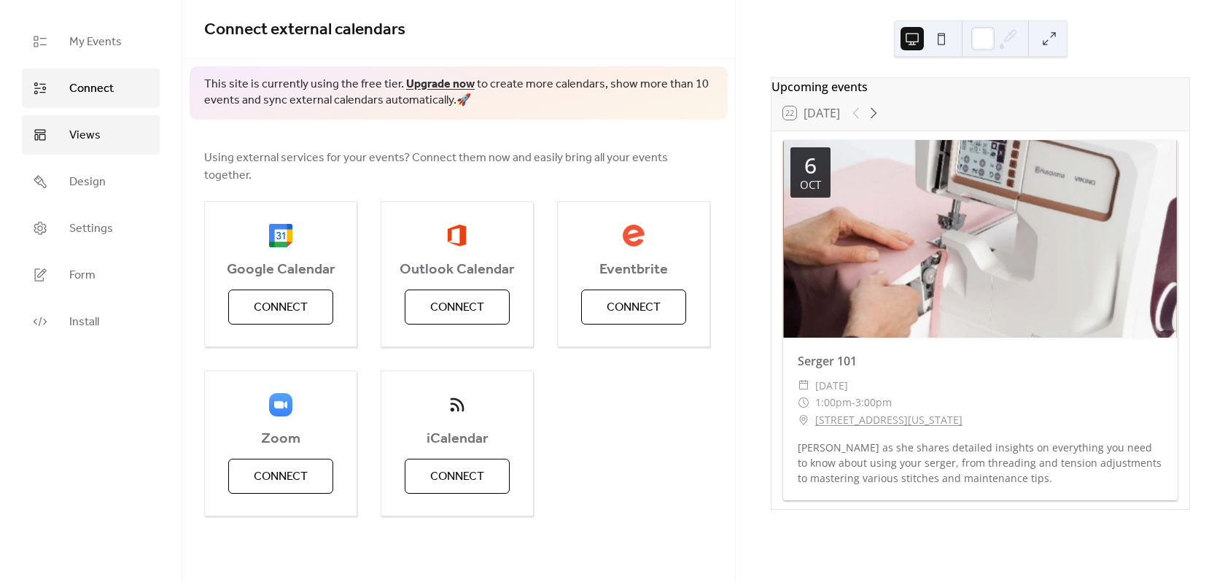
click at [106, 129] on link "Views" at bounding box center [91, 134] width 138 height 39
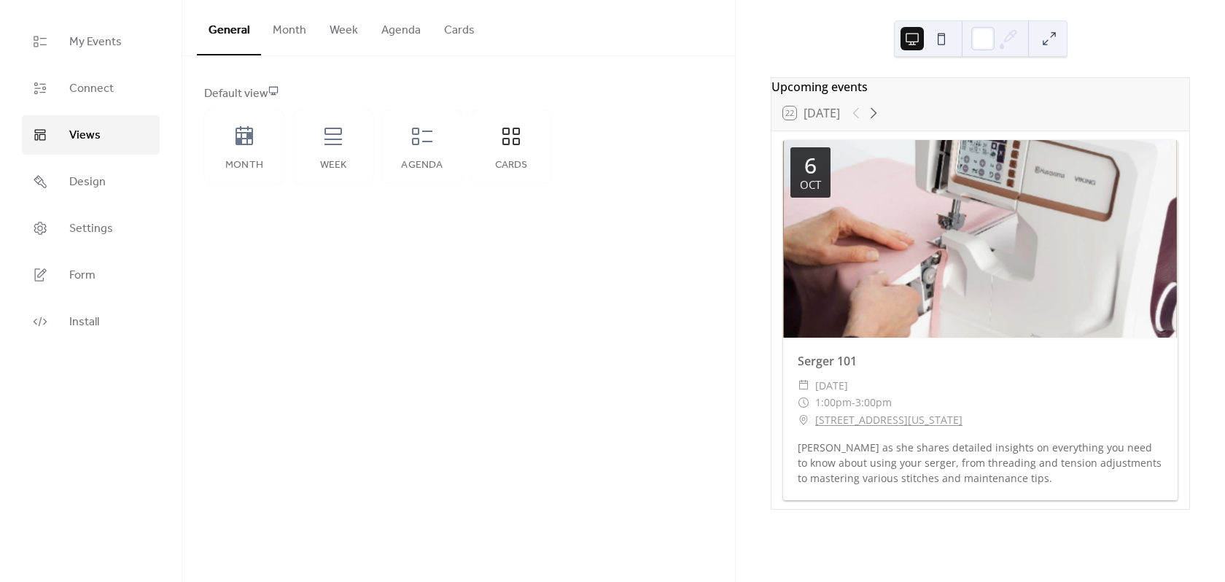
click at [426, 31] on button "Agenda" at bounding box center [401, 27] width 63 height 54
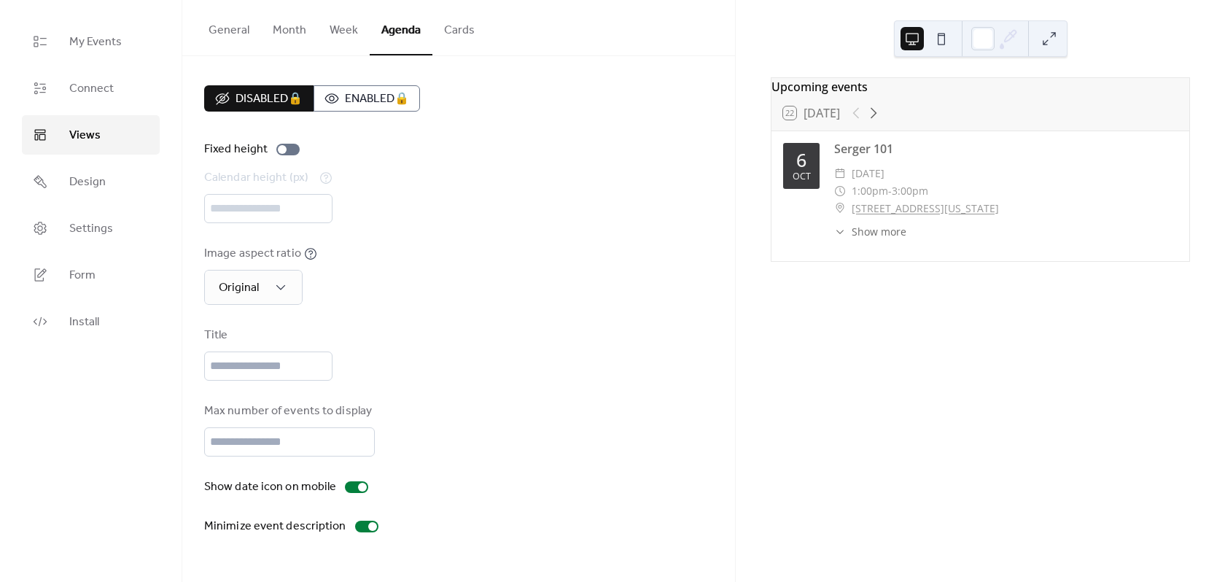
click at [460, 32] on button "Cards" at bounding box center [459, 27] width 54 height 54
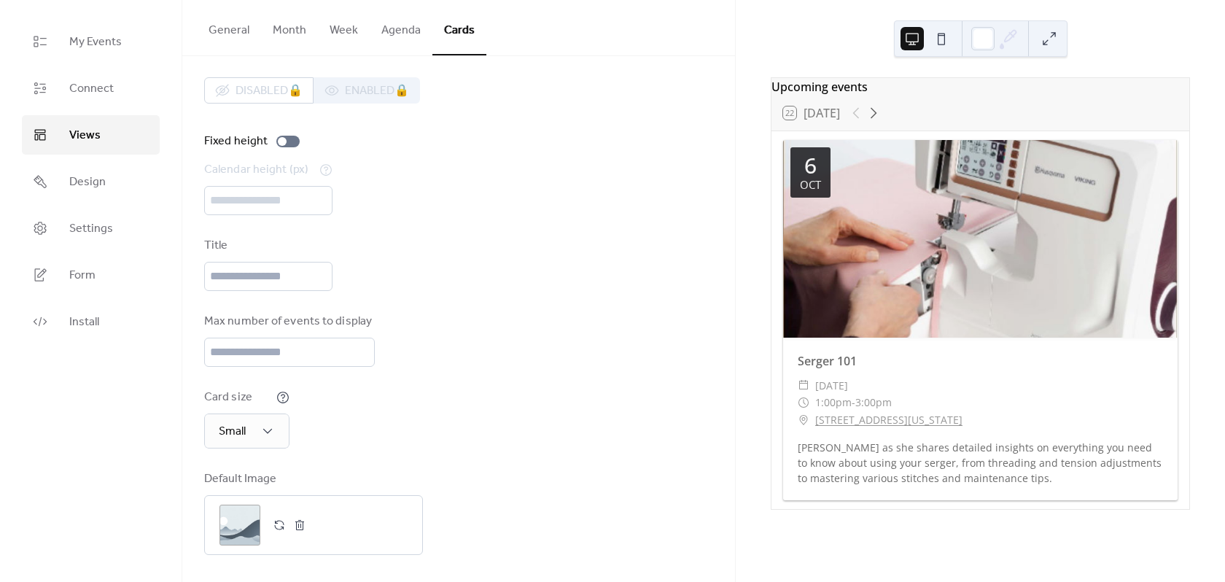
scroll to position [10, 0]
click at [93, 236] on span "Settings" at bounding box center [91, 228] width 44 height 17
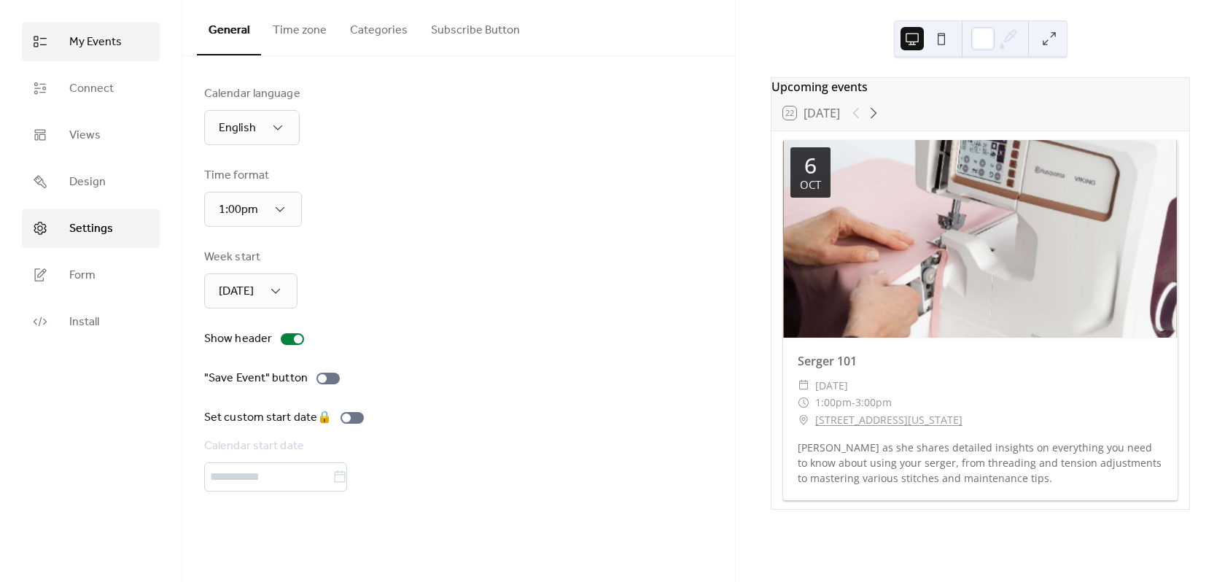
click at [103, 50] on span "My Events" at bounding box center [95, 42] width 52 height 17
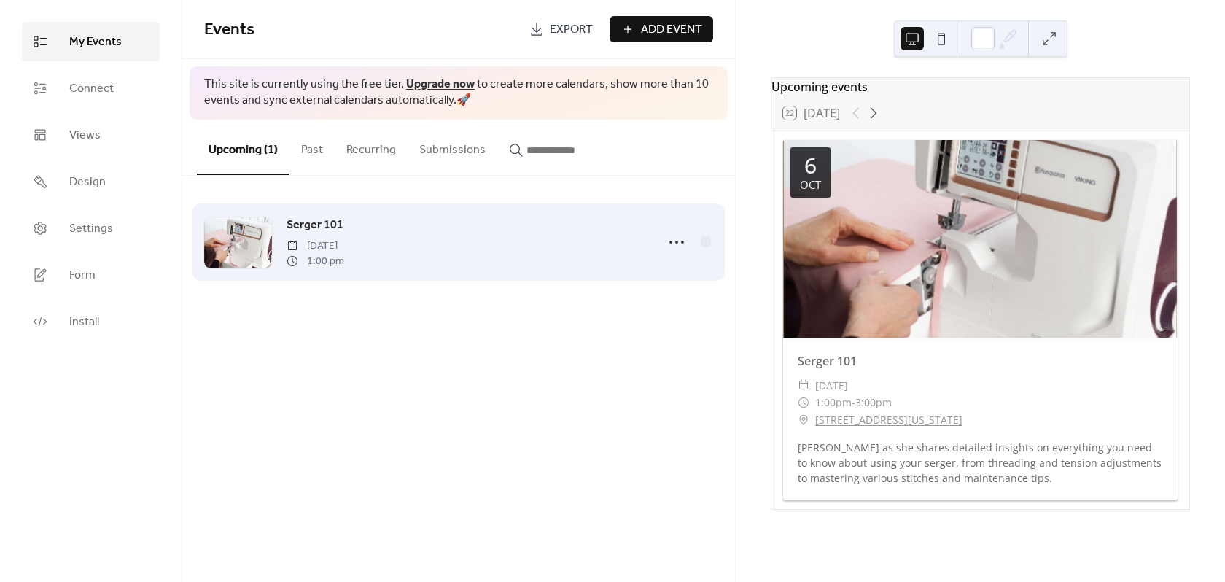
click at [585, 240] on div "Serger 101 Monday, October 6, 2025 1:00 pm" at bounding box center [466, 242] width 361 height 52
click at [681, 241] on icon at bounding box center [676, 241] width 23 height 23
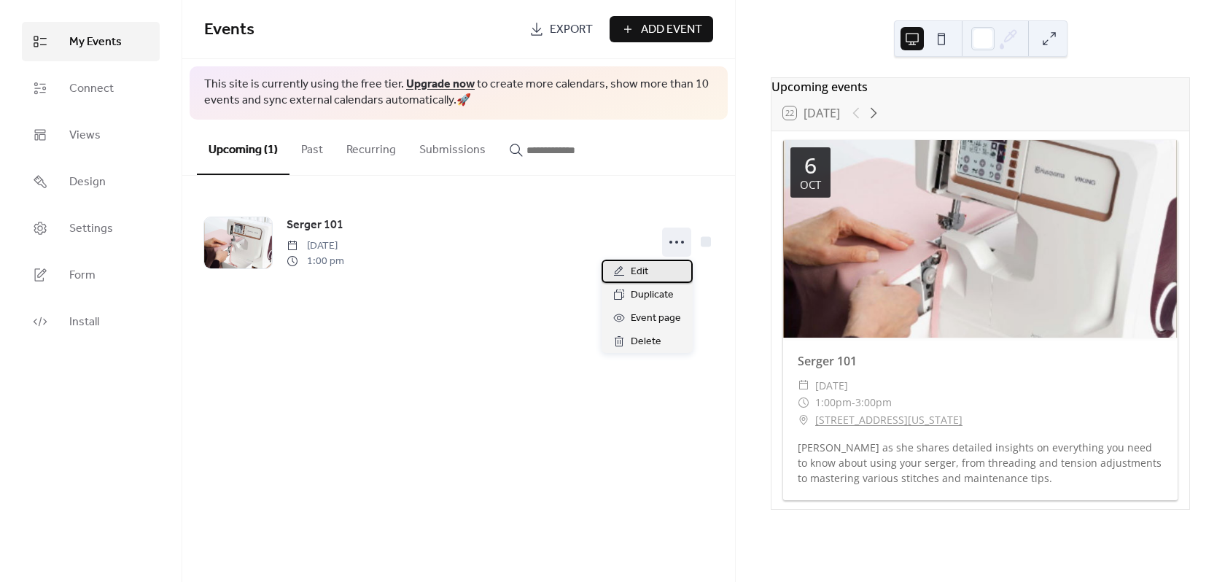
click at [649, 270] on div "Edit" at bounding box center [646, 271] width 91 height 23
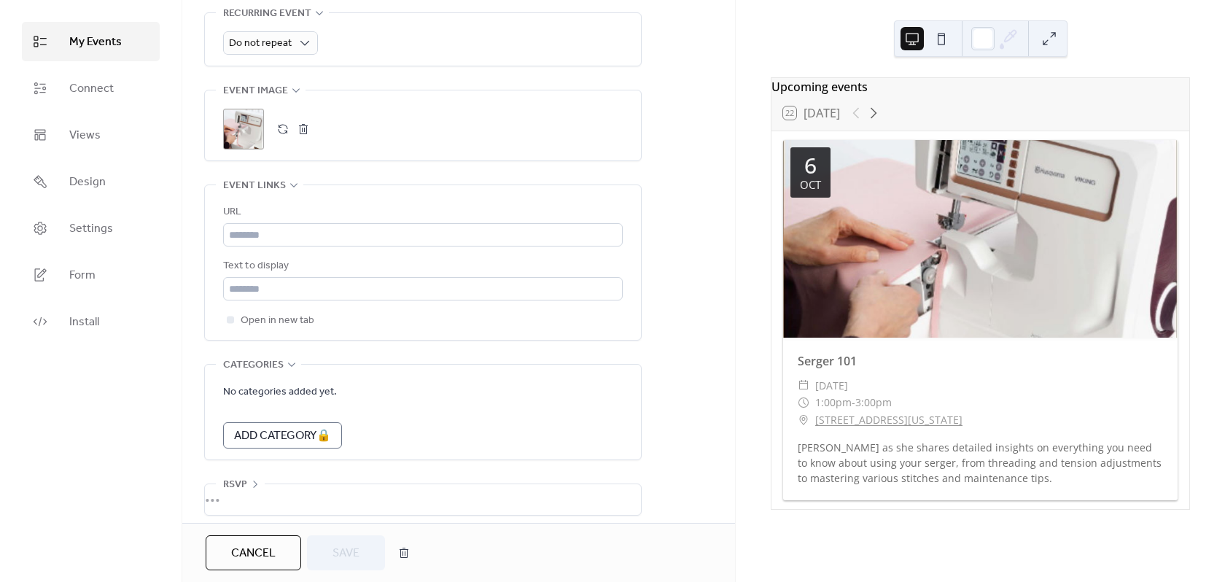
scroll to position [689, 0]
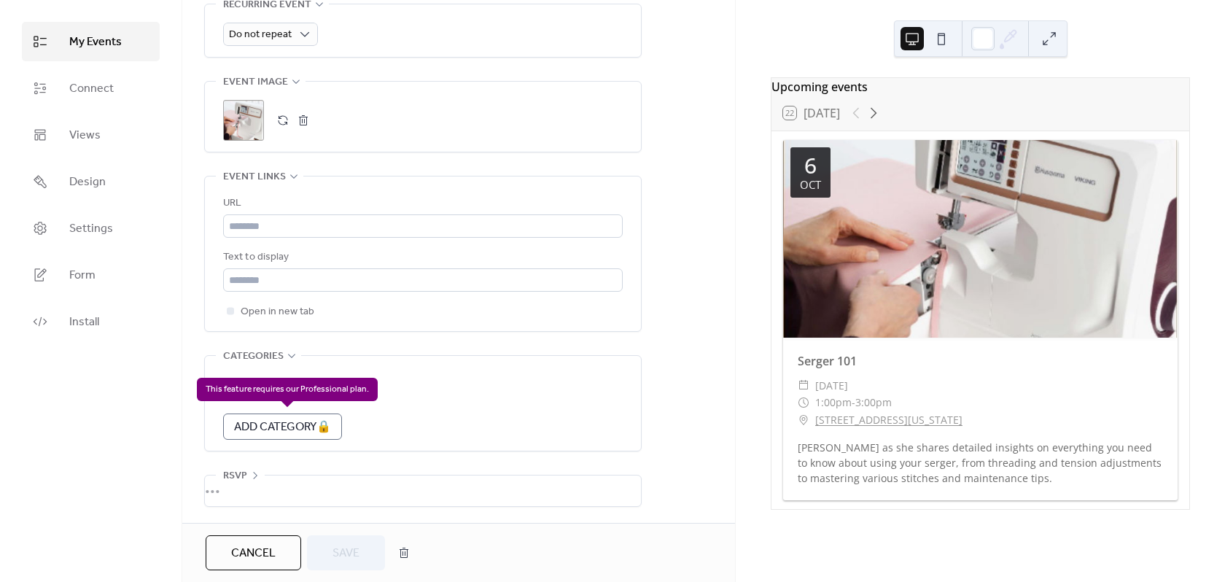
click at [313, 415] on div "Add Category 🔒" at bounding box center [282, 426] width 119 height 26
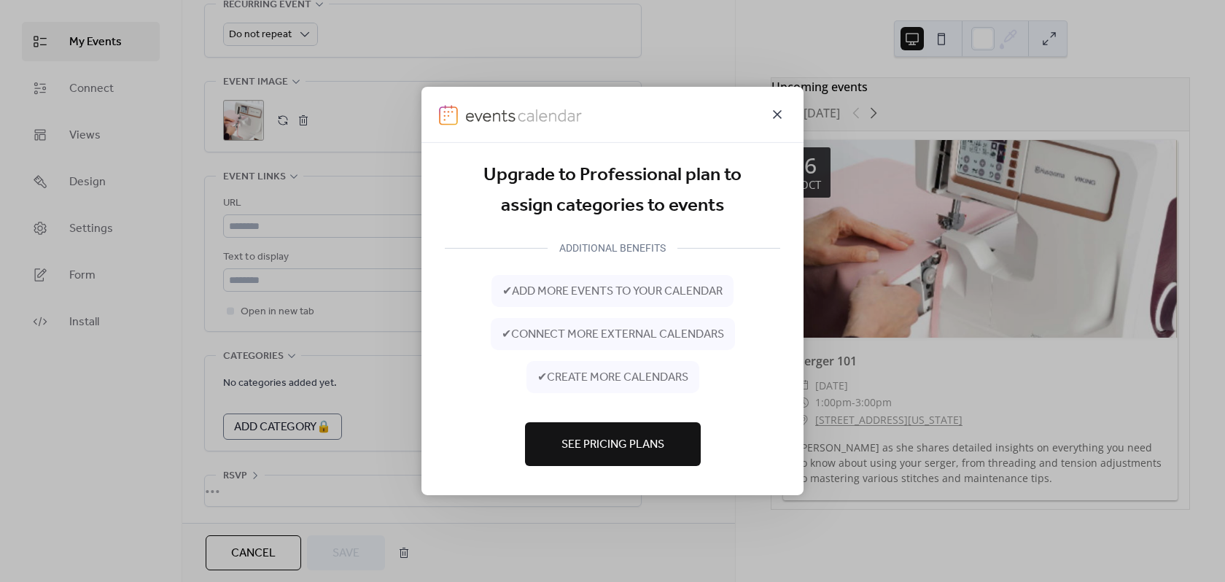
click at [776, 117] on icon at bounding box center [776, 114] width 17 height 17
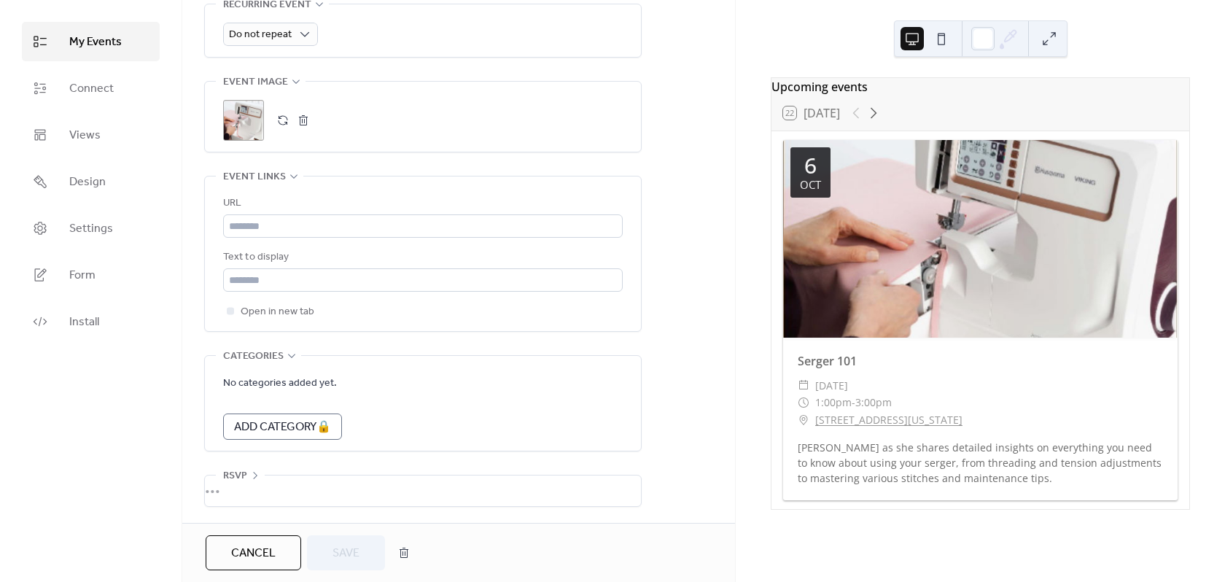
click at [232, 492] on div "•••" at bounding box center [423, 490] width 436 height 31
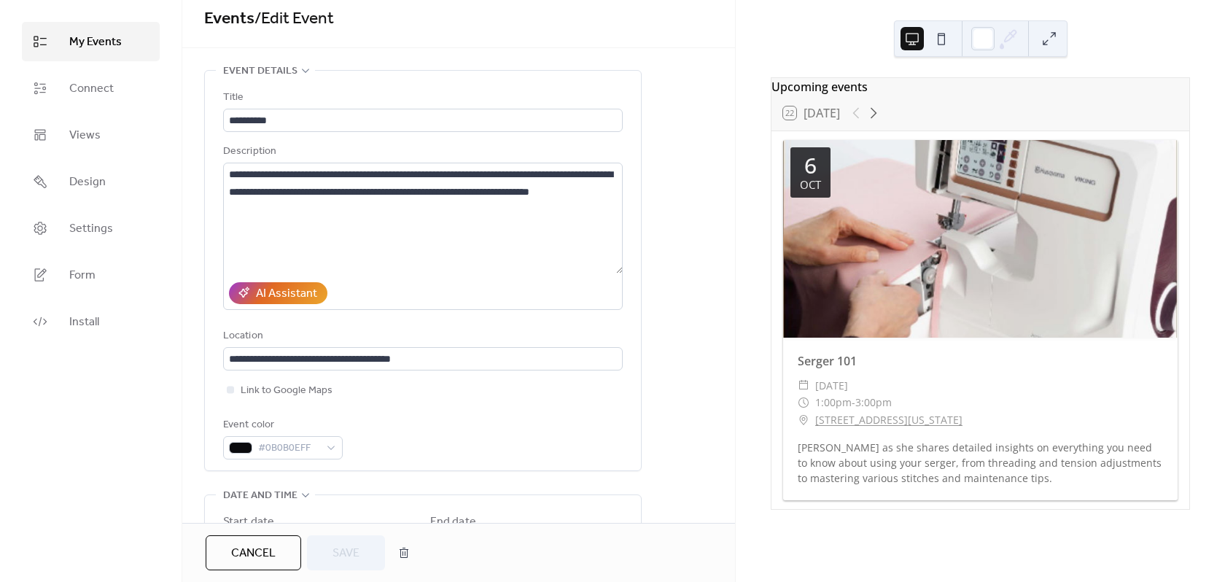
scroll to position [0, 0]
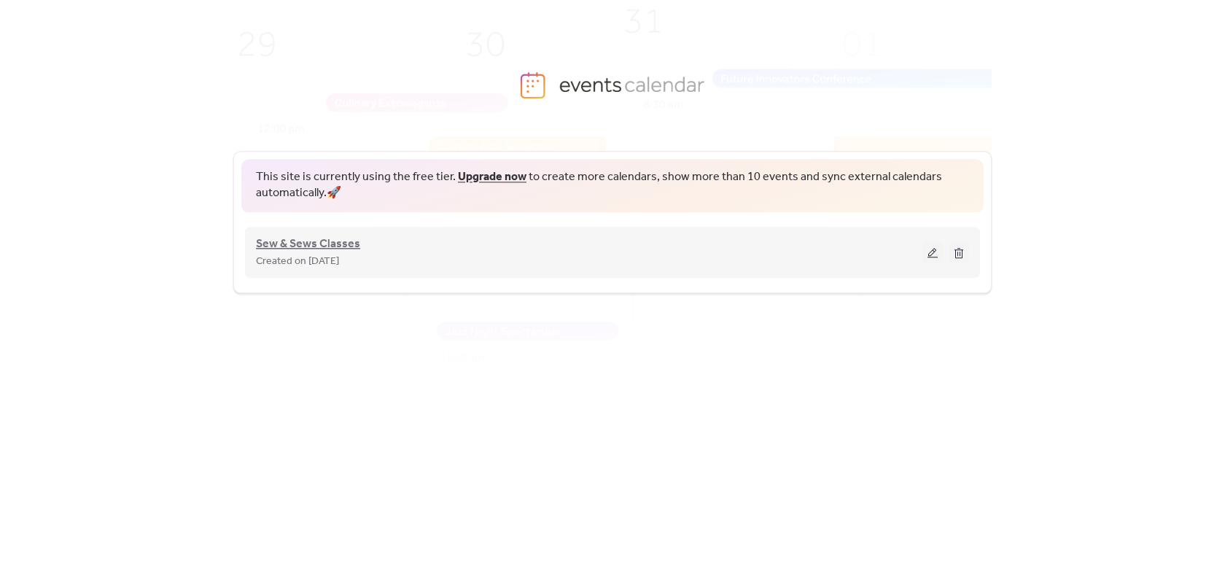
click at [339, 241] on span "Sew & Sews Classes" at bounding box center [308, 243] width 104 height 17
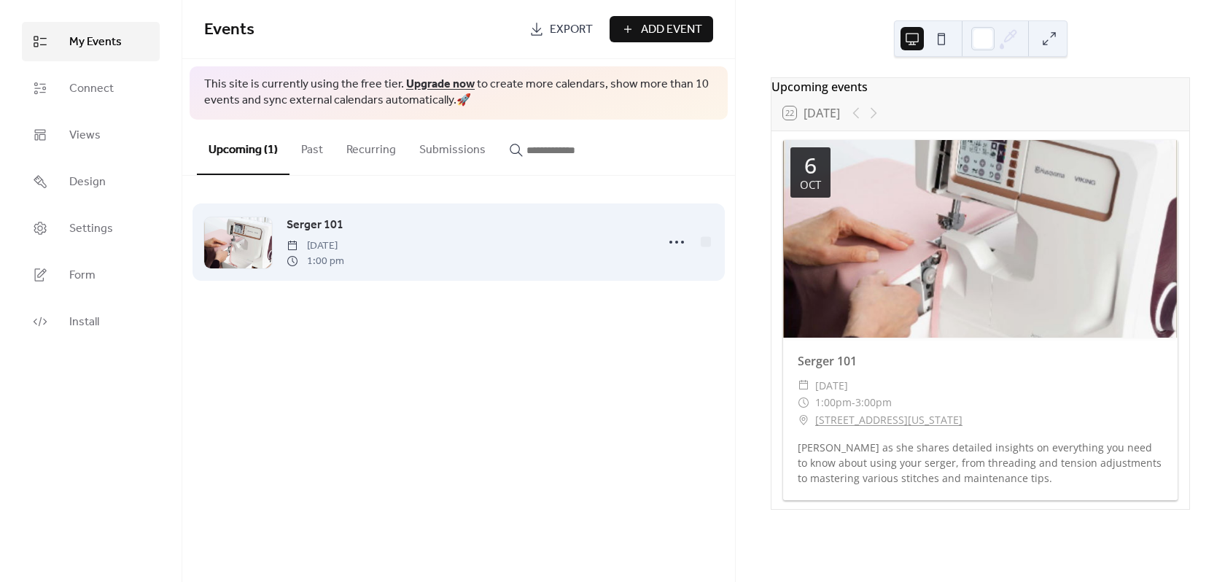
click at [487, 249] on div "Serger 101 Monday, October 6, 2025 1:00 pm" at bounding box center [466, 242] width 361 height 52
click at [663, 242] on div at bounding box center [676, 241] width 29 height 29
click at [344, 250] on span "[DATE]" at bounding box center [315, 245] width 58 height 15
click at [335, 227] on span "Serger 101" at bounding box center [314, 224] width 57 height 17
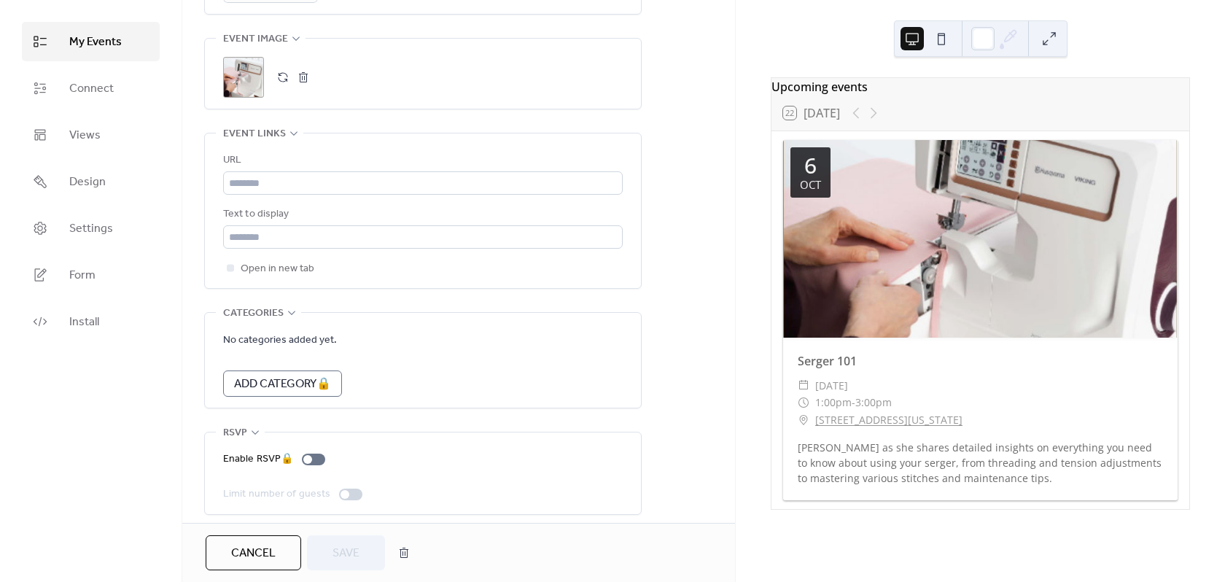
scroll to position [740, 0]
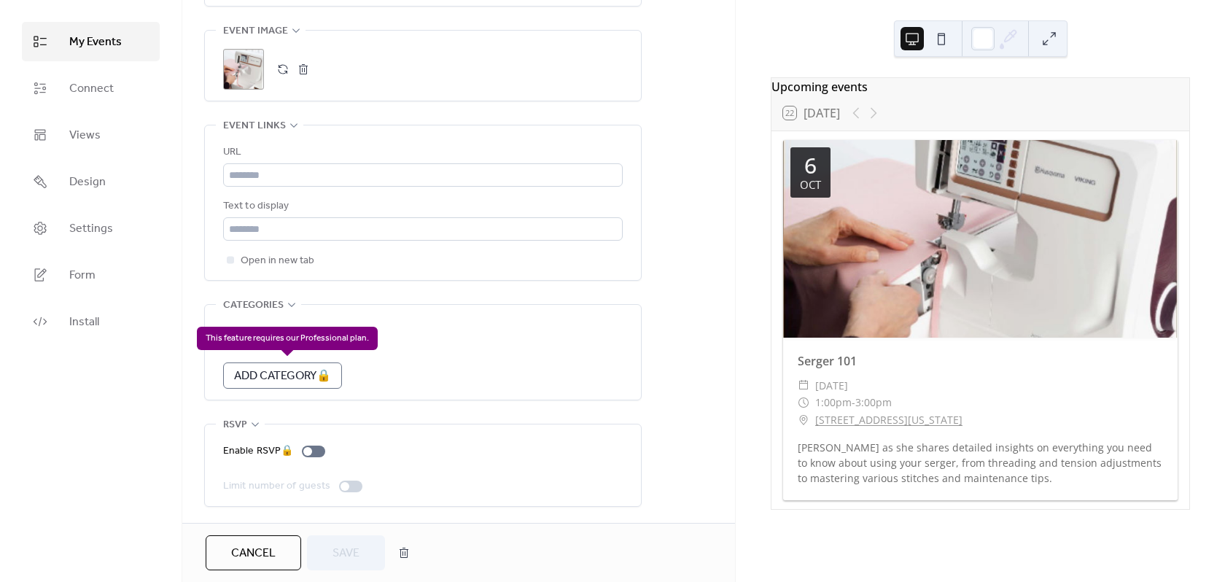
click at [306, 370] on div "Add Category 🔒" at bounding box center [282, 375] width 119 height 26
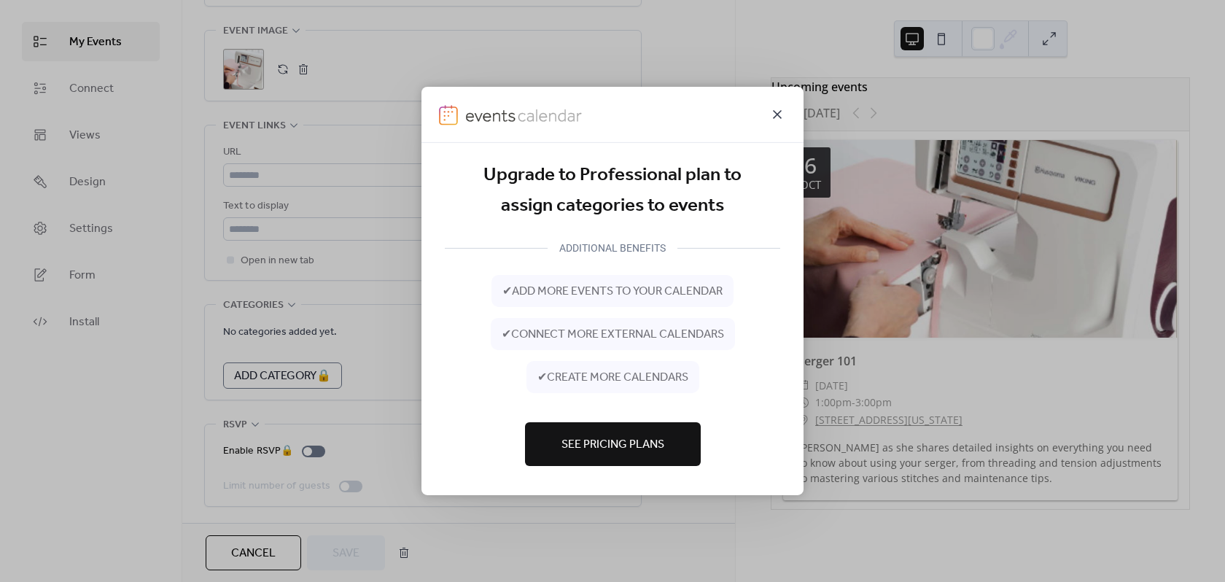
click at [784, 106] on icon at bounding box center [776, 114] width 17 height 17
